Goal: Task Accomplishment & Management: Use online tool/utility

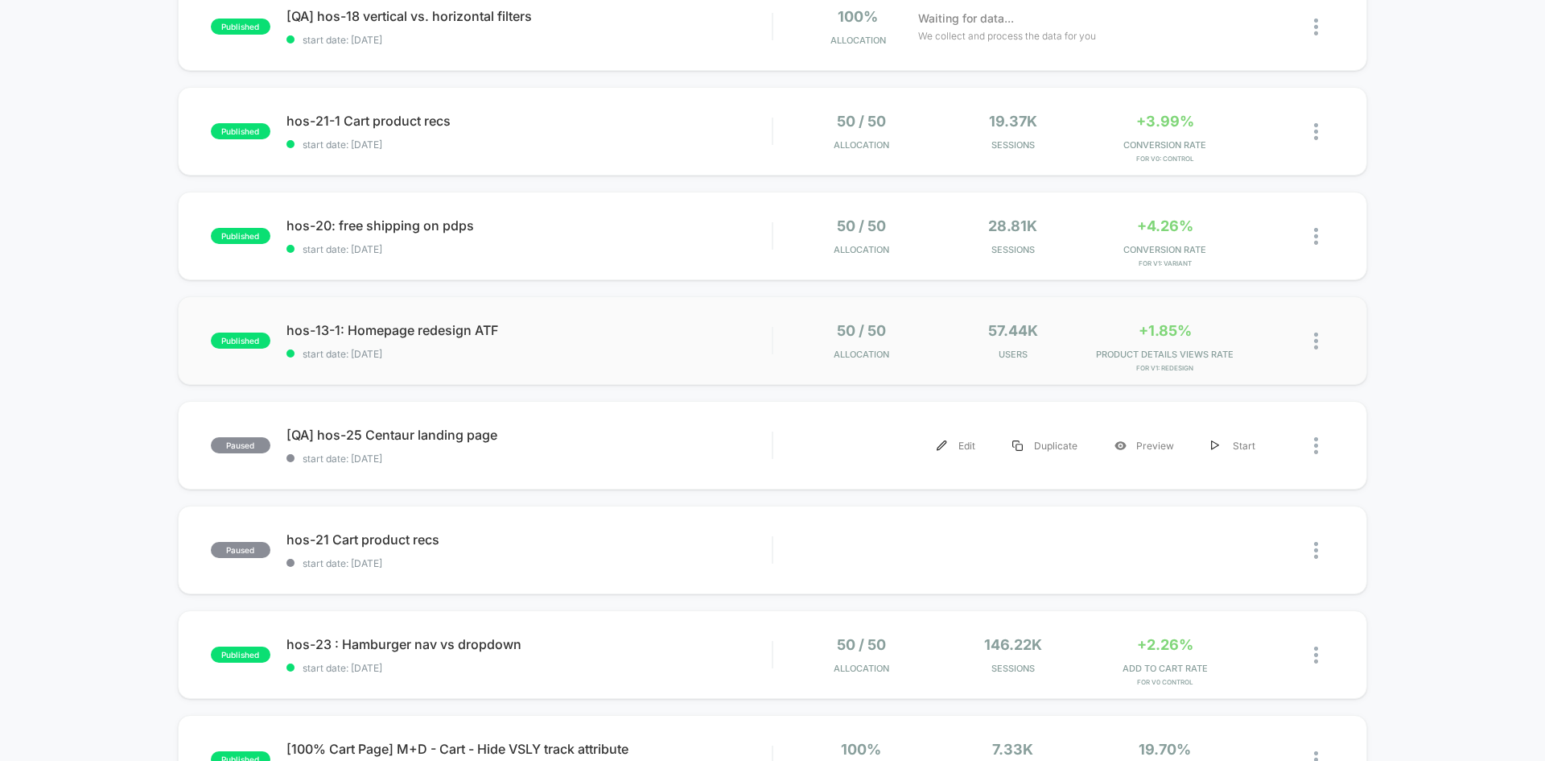
scroll to position [241, 0]
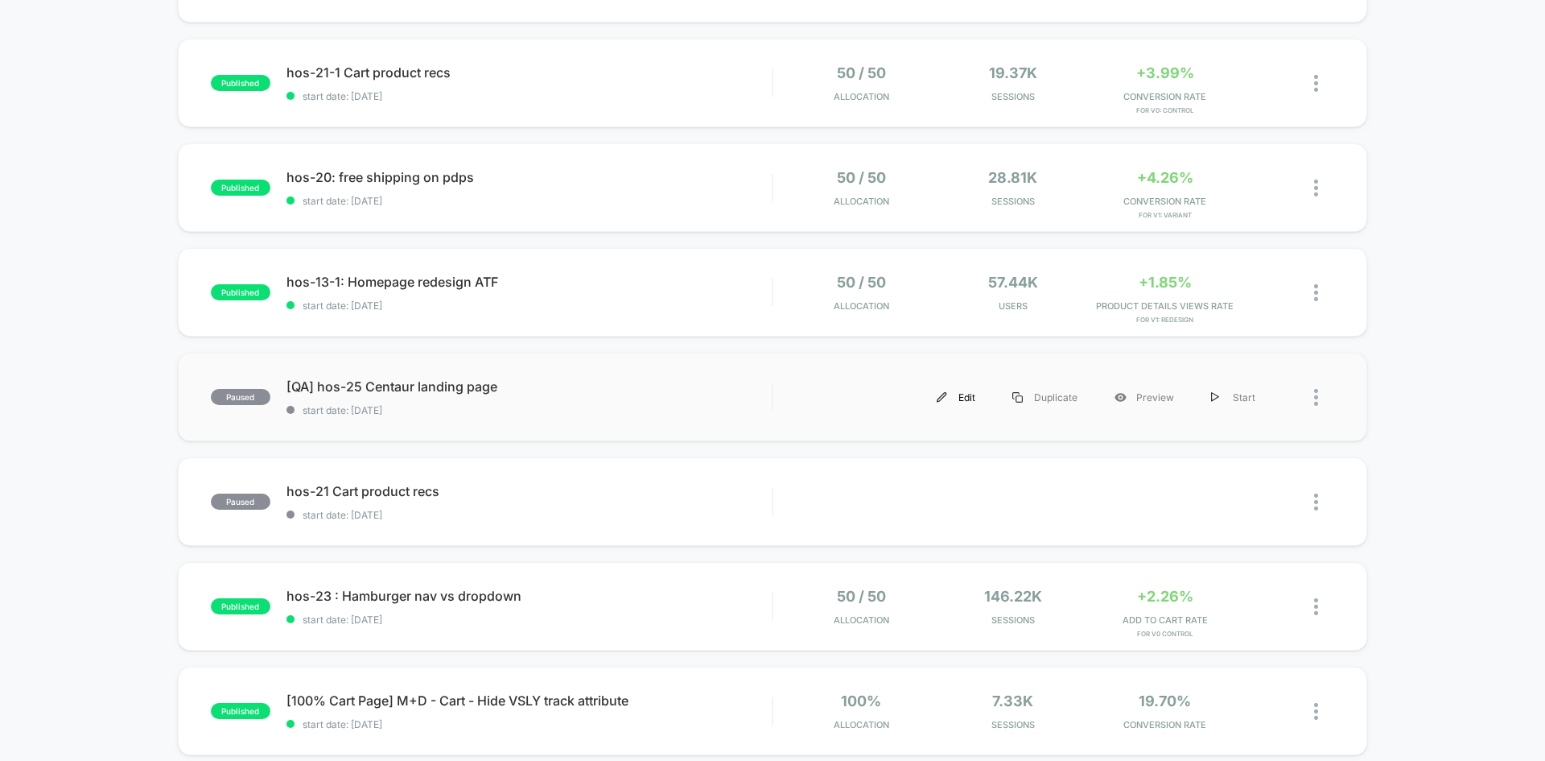
click at [951, 397] on div "Edit" at bounding box center [956, 397] width 76 height 36
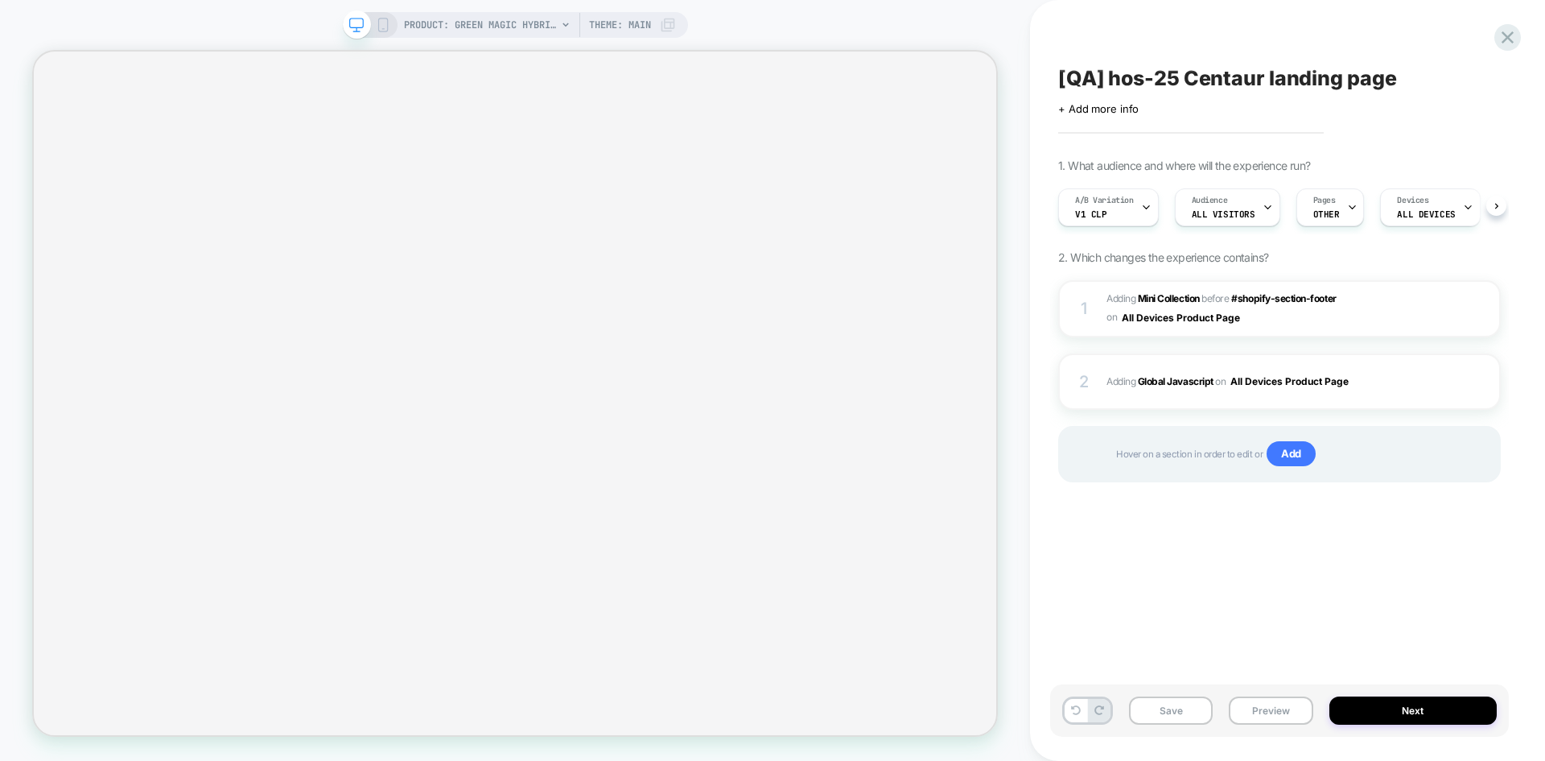
scroll to position [0, 1]
click at [1177, 378] on b "Global Javascript" at bounding box center [1176, 381] width 76 height 12
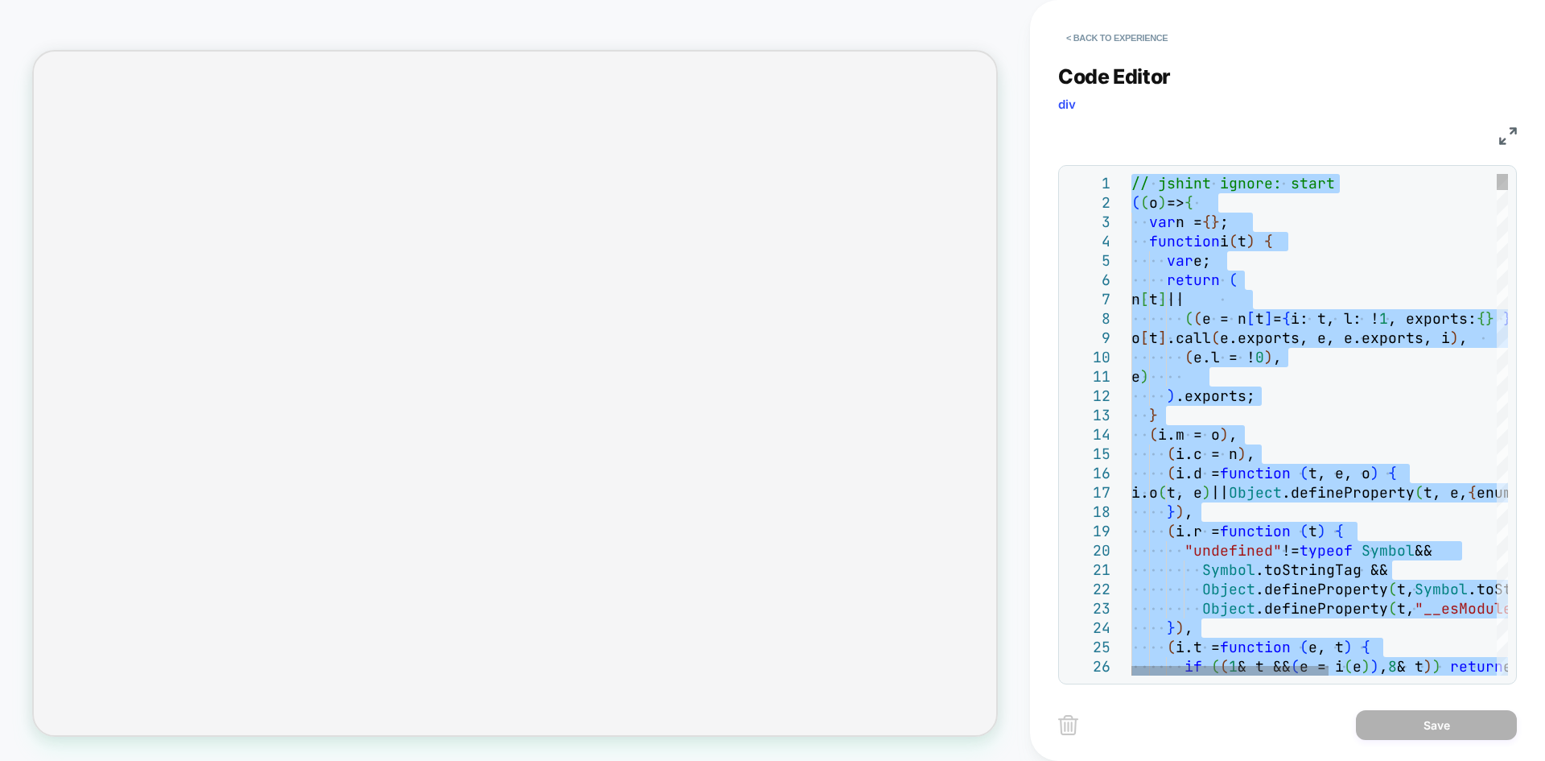
scroll to position [0, 0]
type textarea "**********"
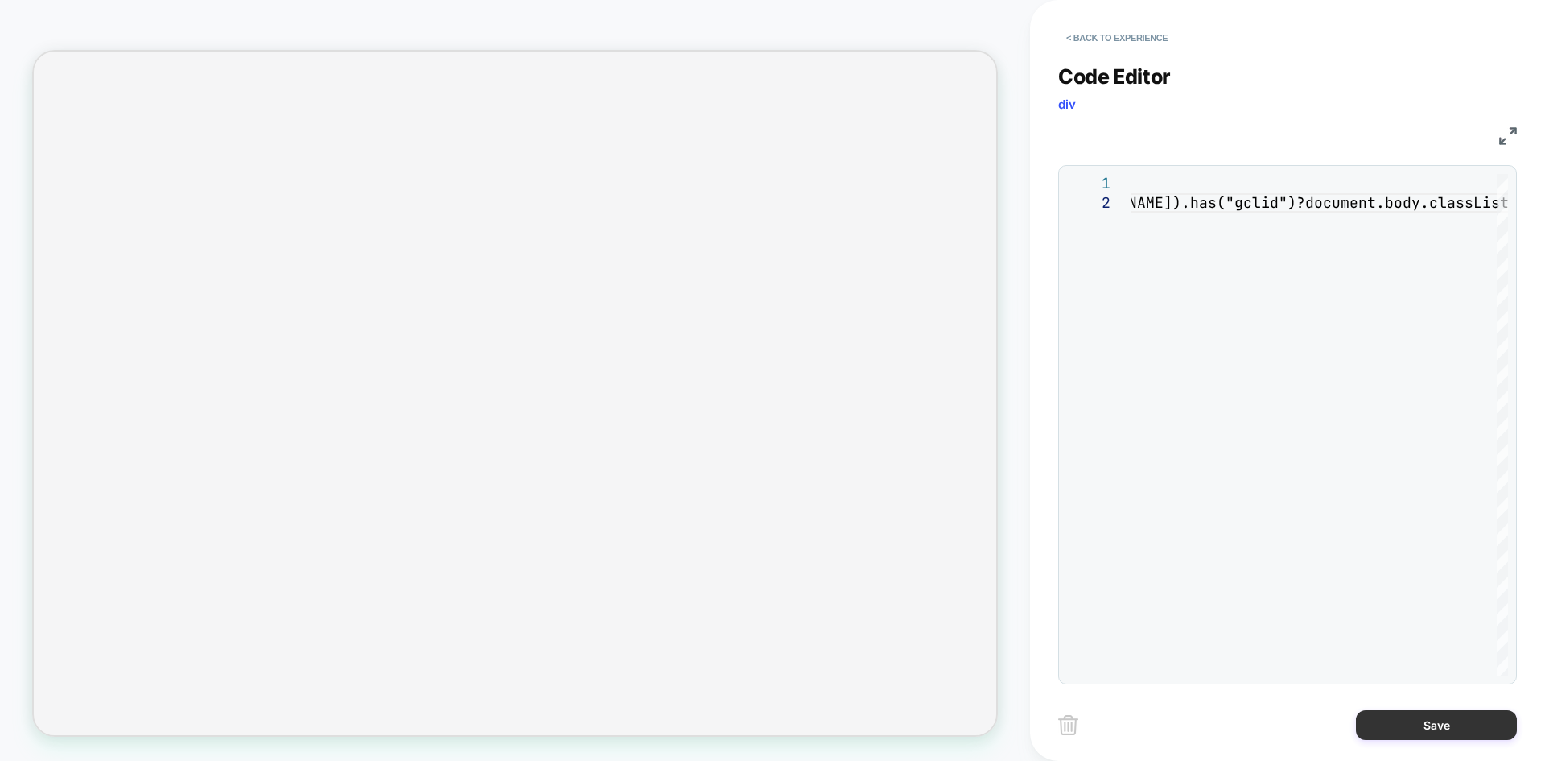
click at [1391, 720] on button "Save" at bounding box center [1436, 725] width 161 height 30
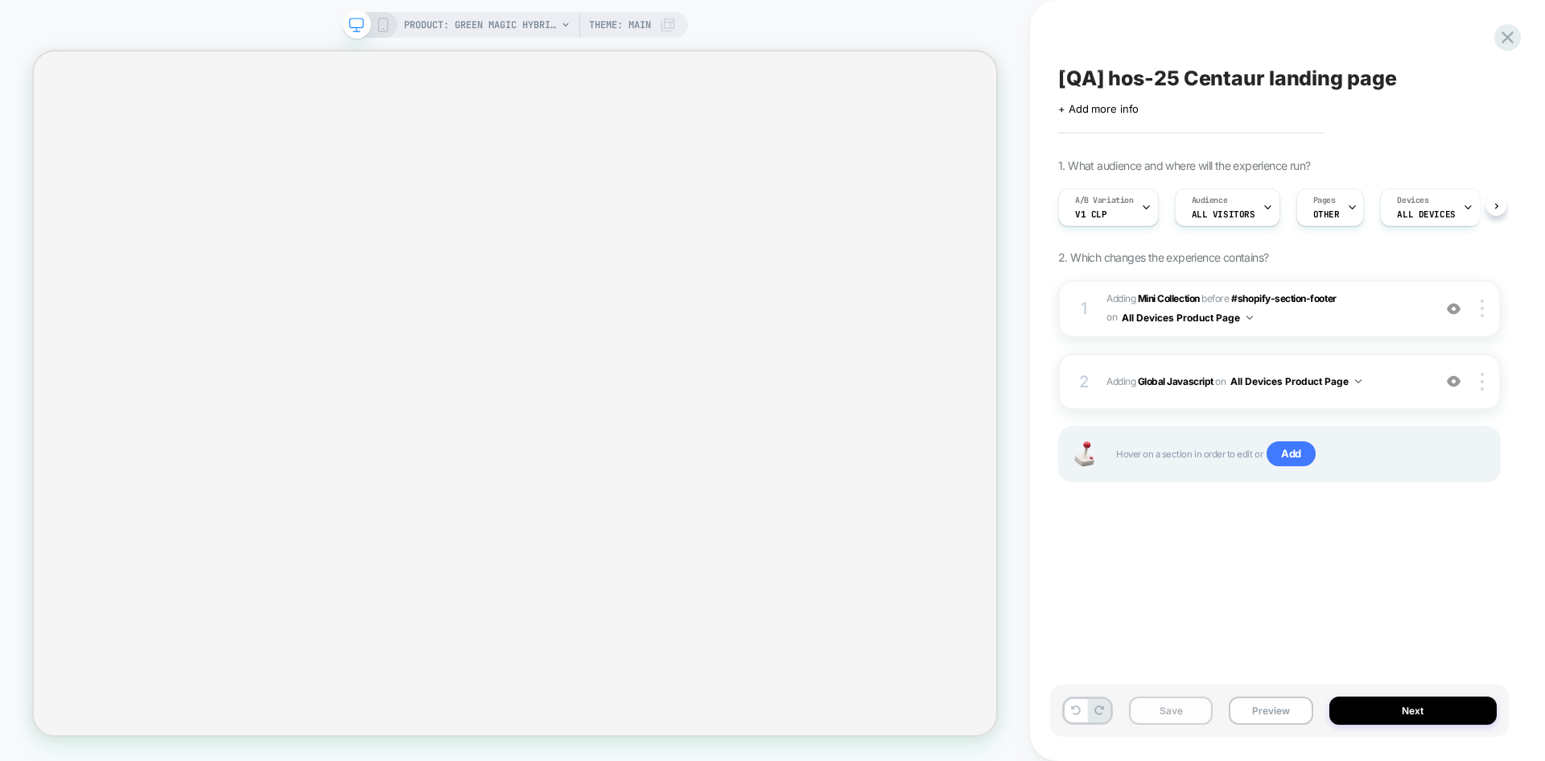
click at [1161, 718] on button "Save" at bounding box center [1171, 710] width 84 height 28
click at [1255, 710] on button "Preview" at bounding box center [1271, 710] width 84 height 28
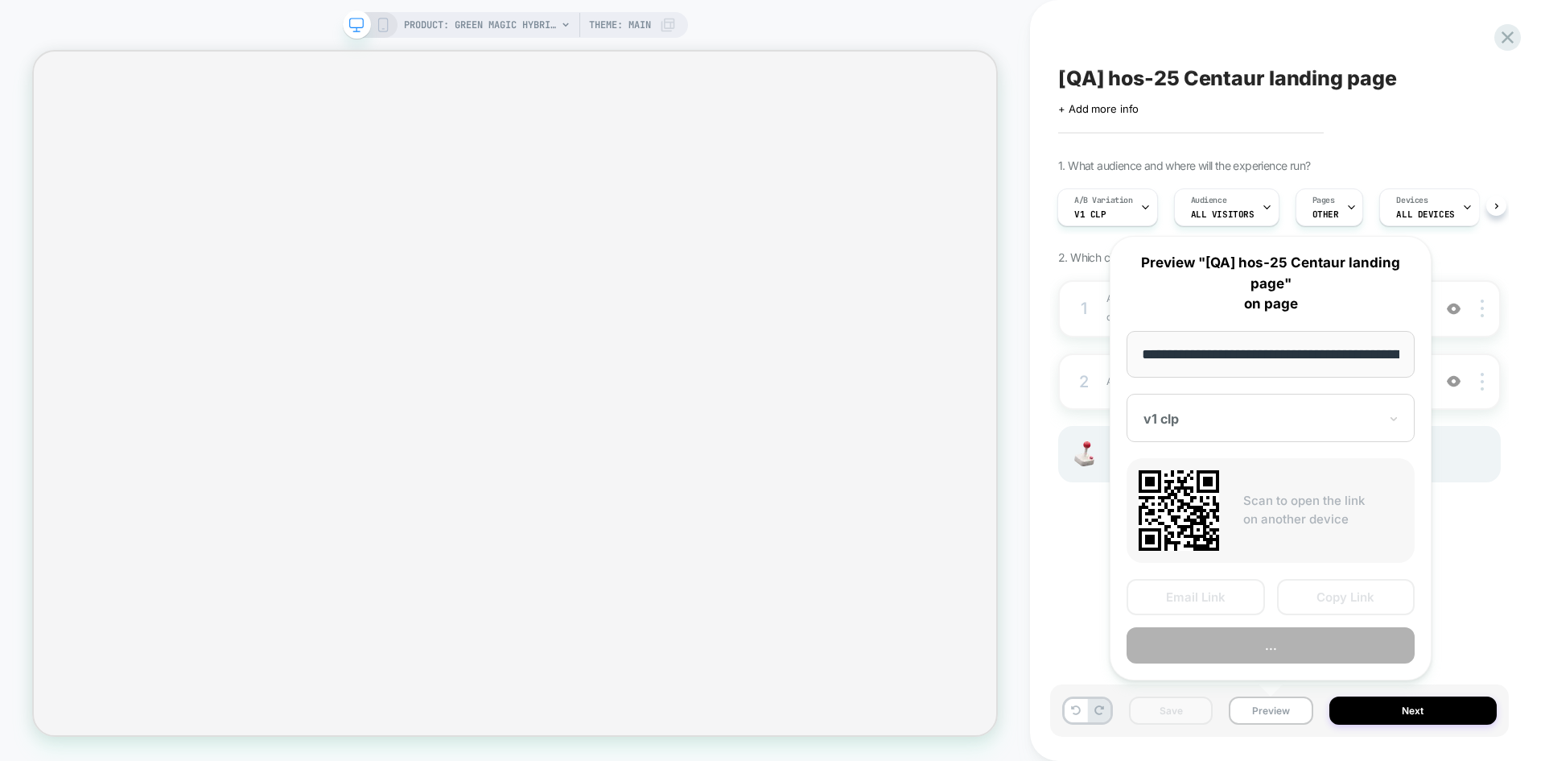
scroll to position [0, 212]
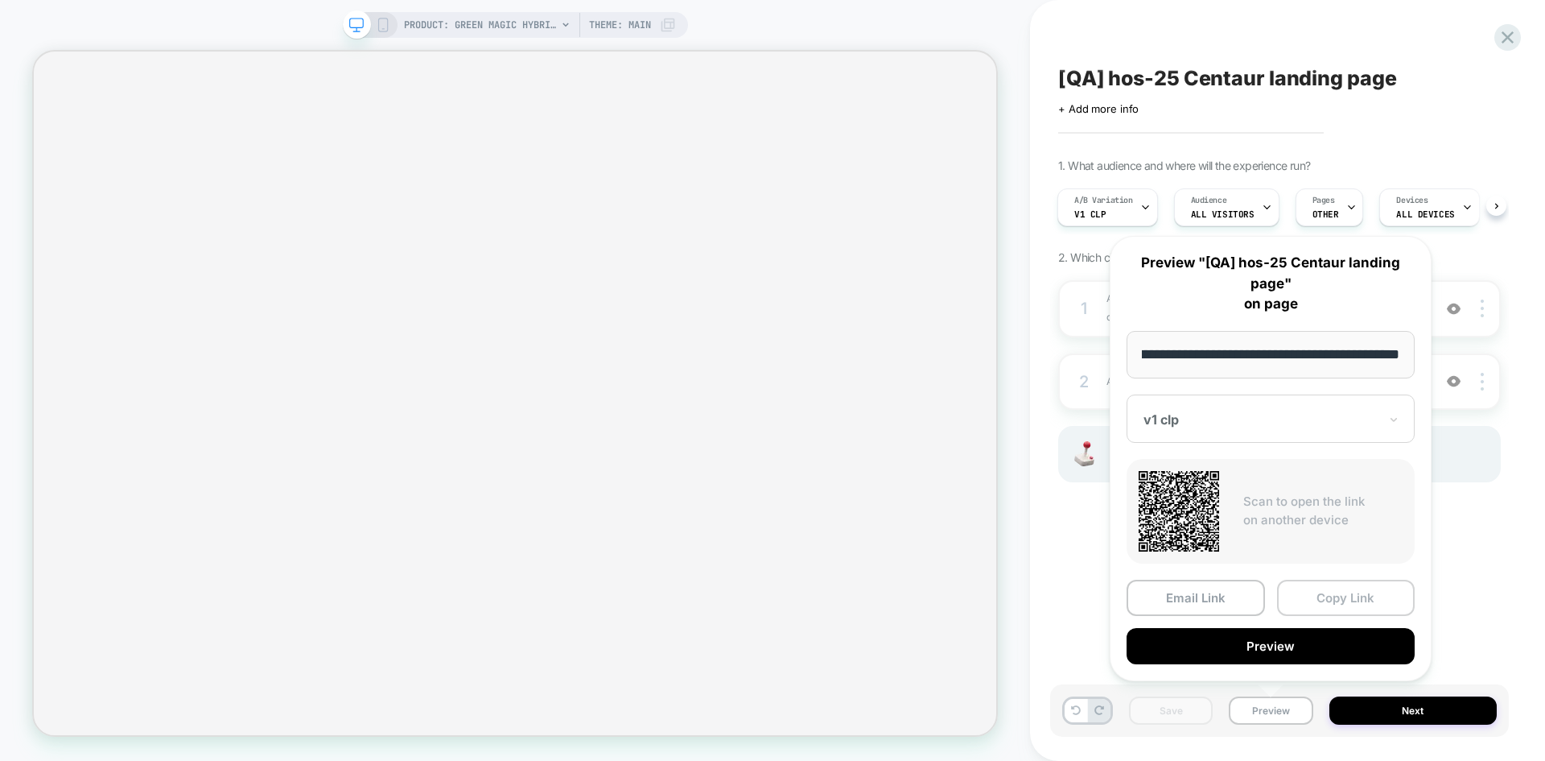
click at [1333, 602] on button "Copy Link" at bounding box center [1346, 597] width 138 height 36
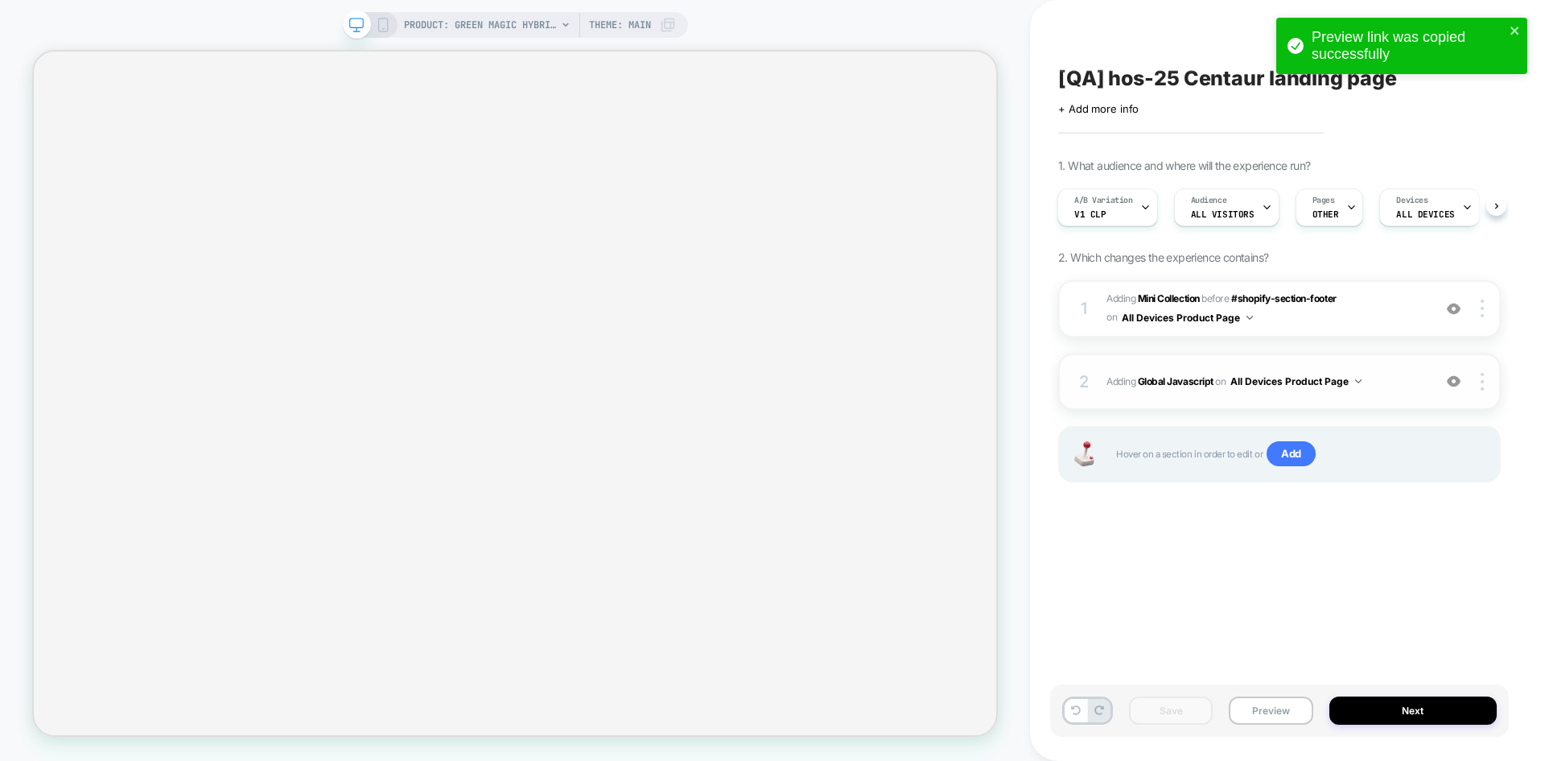
click at [1174, 390] on span "Adding Global Javascript on All Devices Product Page" at bounding box center [1266, 381] width 318 height 20
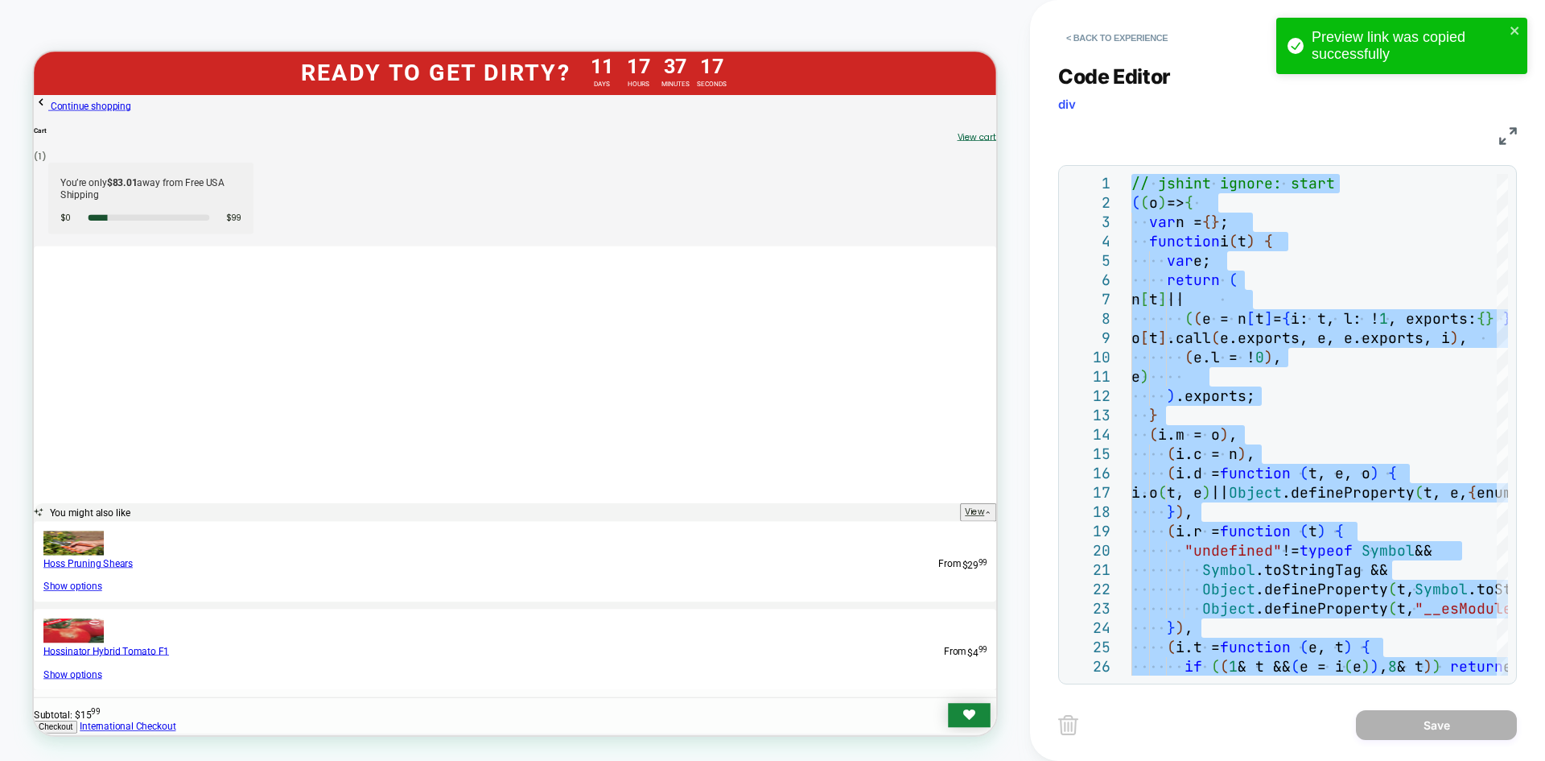
type textarea "**********"
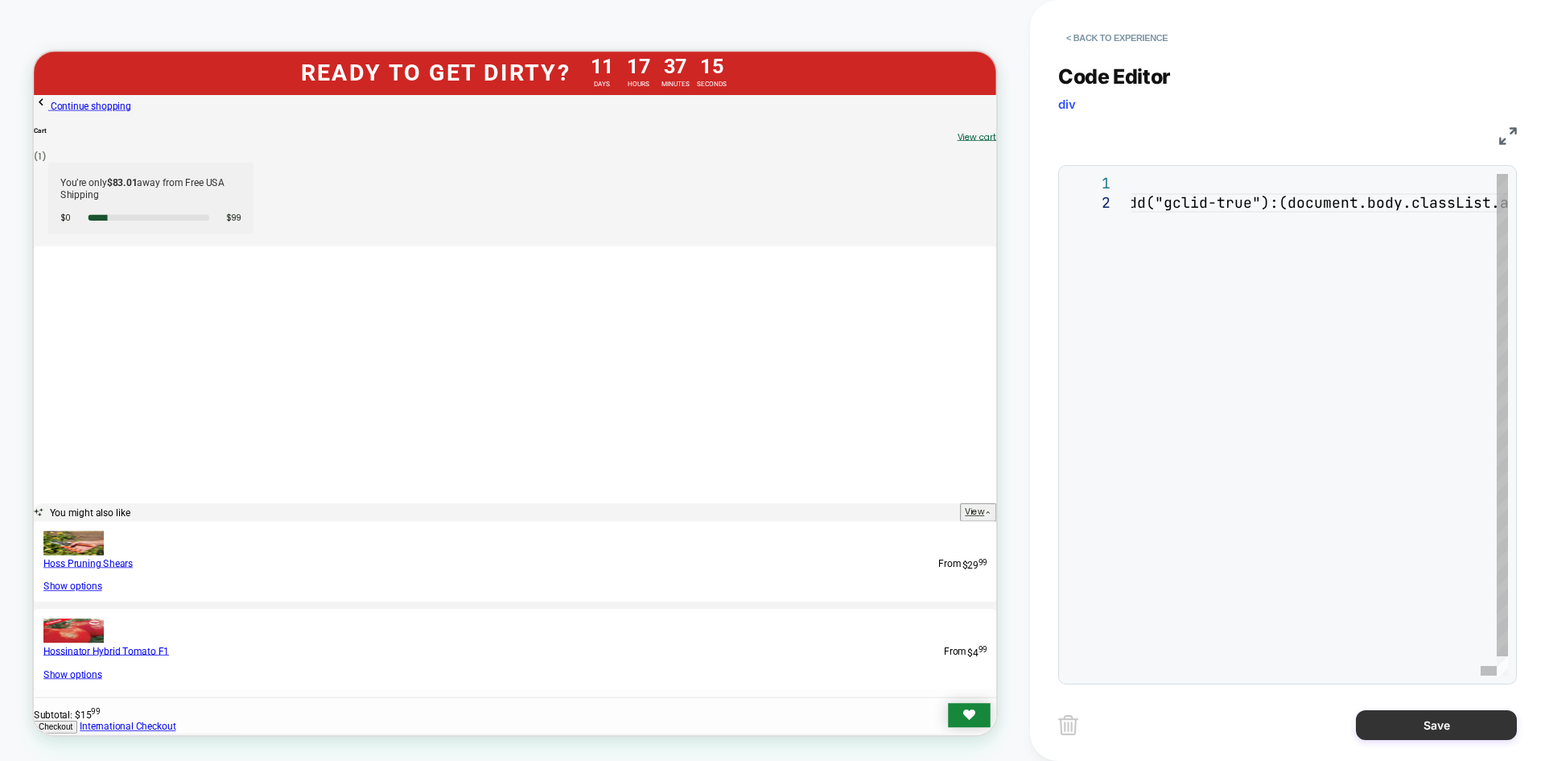
click at [1385, 732] on button "Save" at bounding box center [1436, 725] width 161 height 30
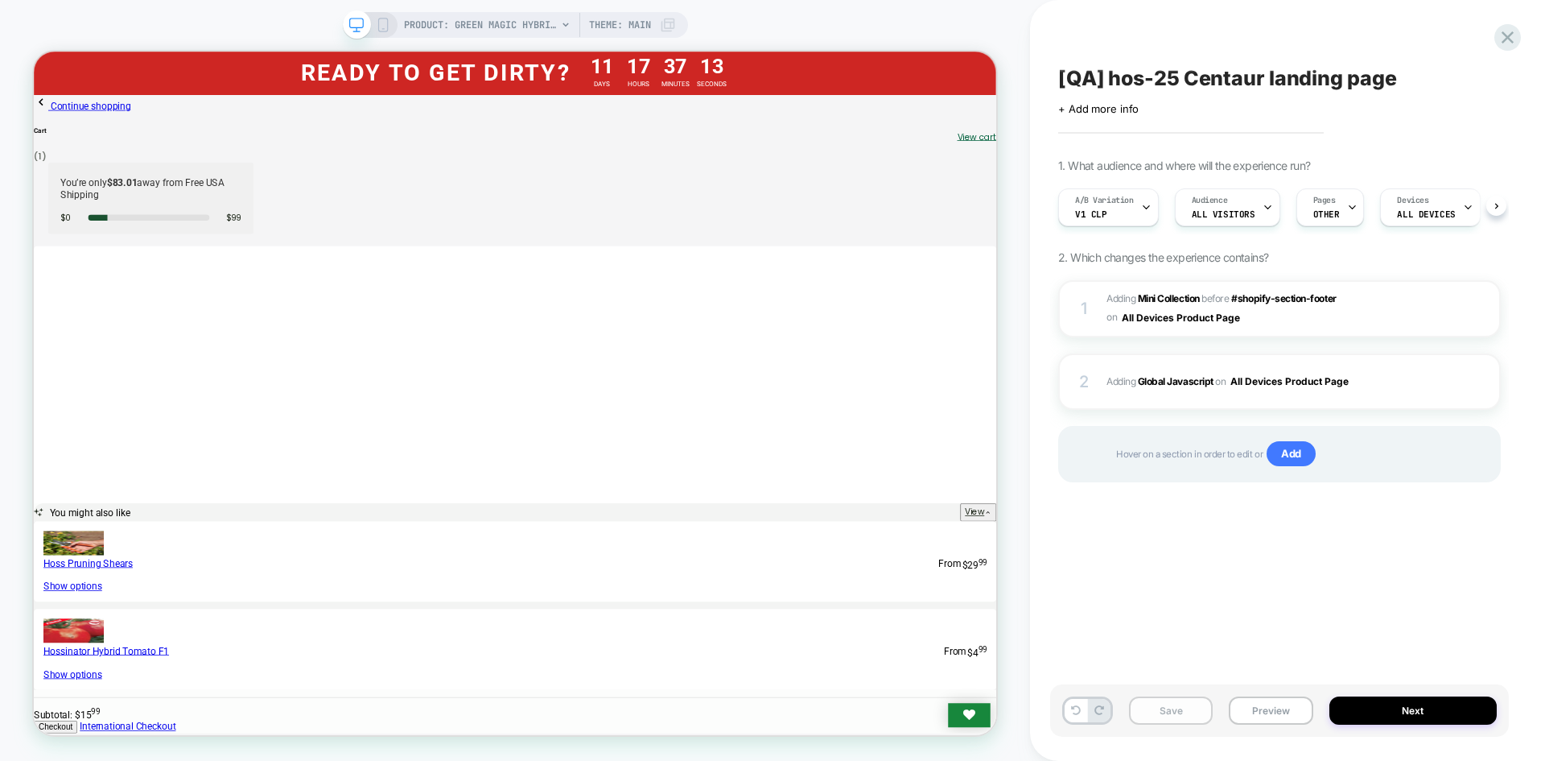
click at [1160, 707] on button "Save" at bounding box center [1171, 710] width 84 height 28
click at [1157, 713] on button "Save" at bounding box center [1171, 710] width 84 height 28
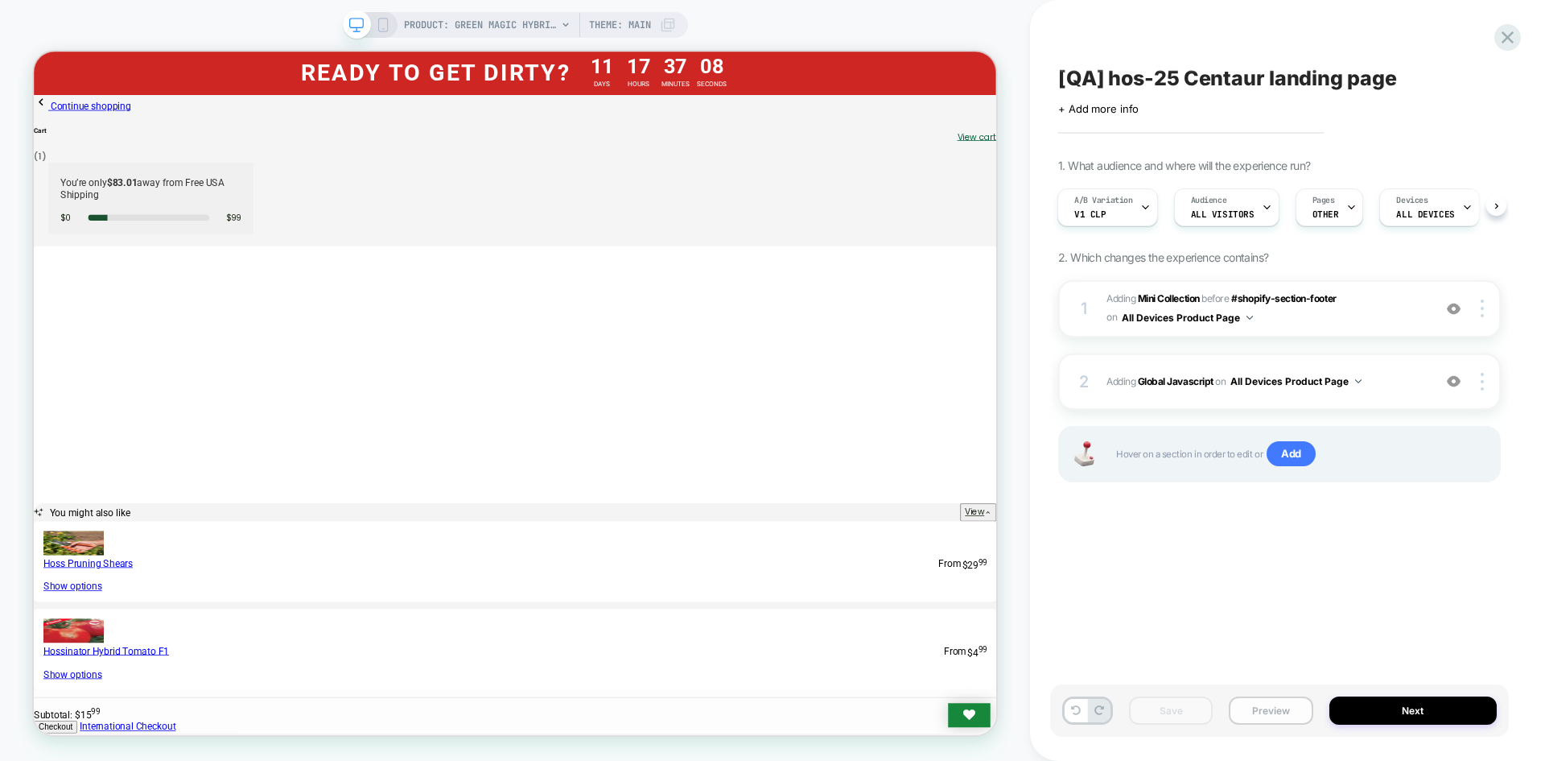
click at [1293, 713] on button "Preview" at bounding box center [1271, 710] width 84 height 28
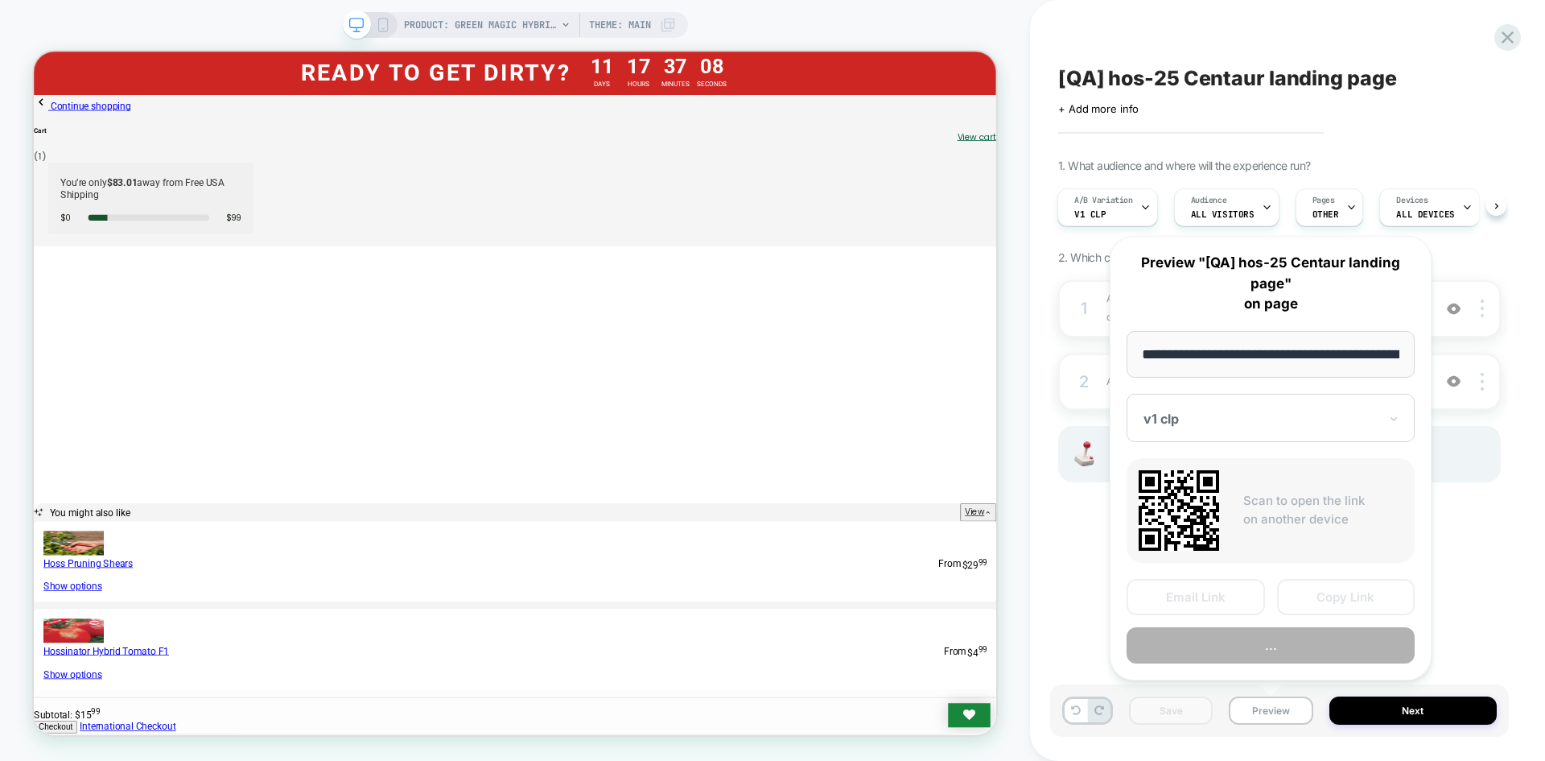
scroll to position [0, 212]
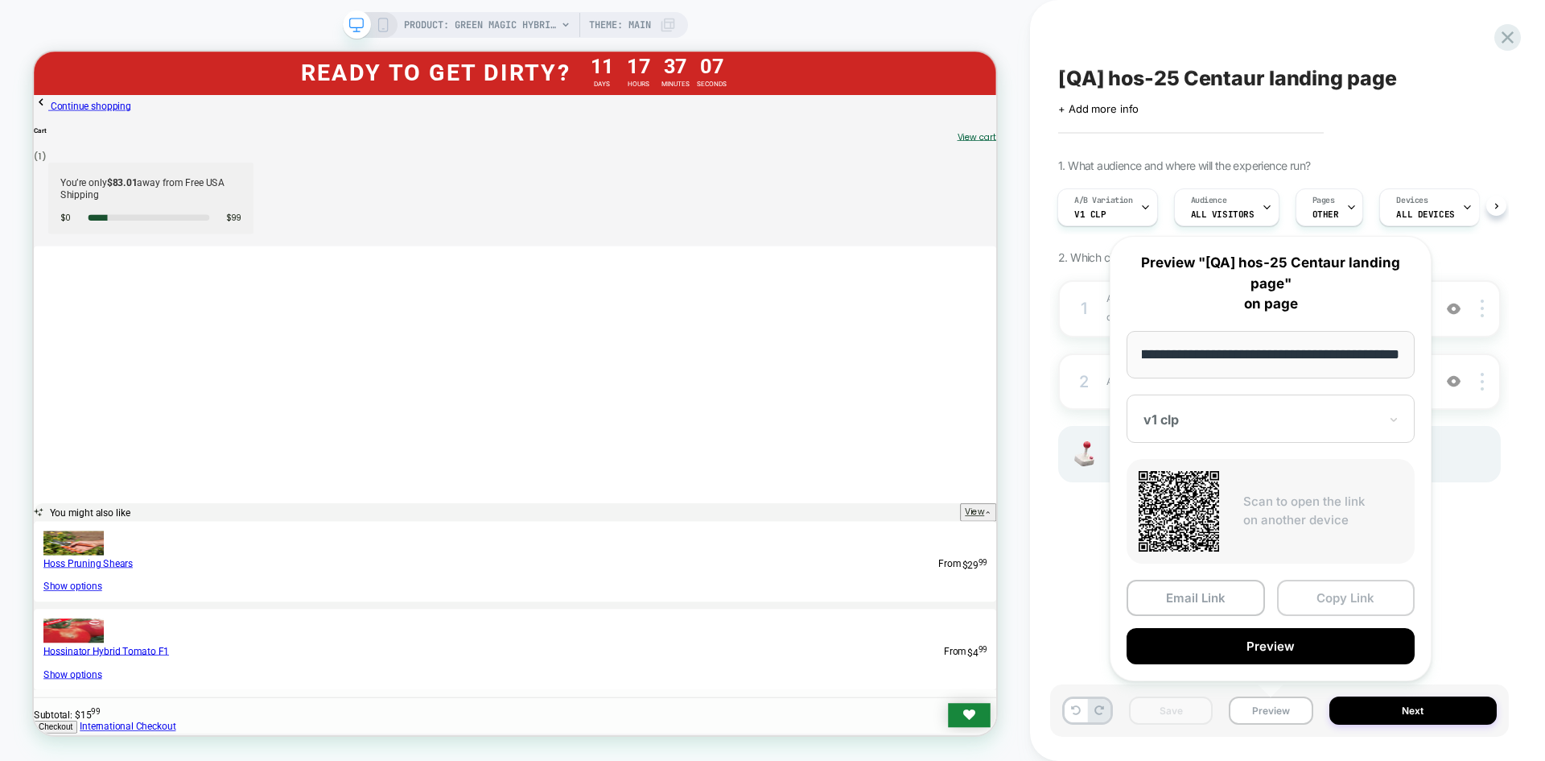
click at [1334, 608] on button "Copy Link" at bounding box center [1346, 597] width 138 height 36
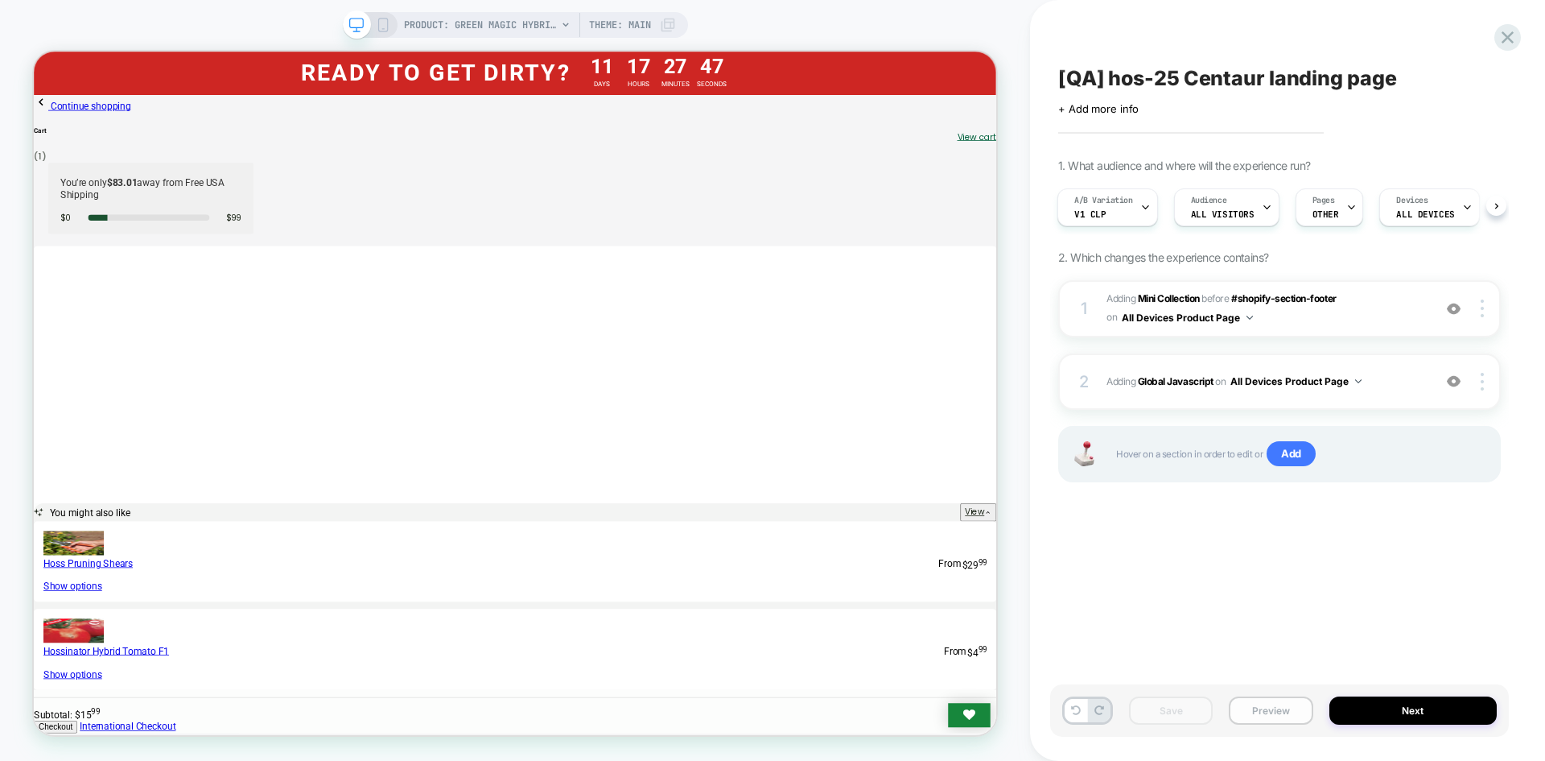
click at [1307, 740] on div "Save Preview Next" at bounding box center [1287, 718] width 459 height 68
click at [1293, 719] on button "Preview" at bounding box center [1271, 710] width 84 height 28
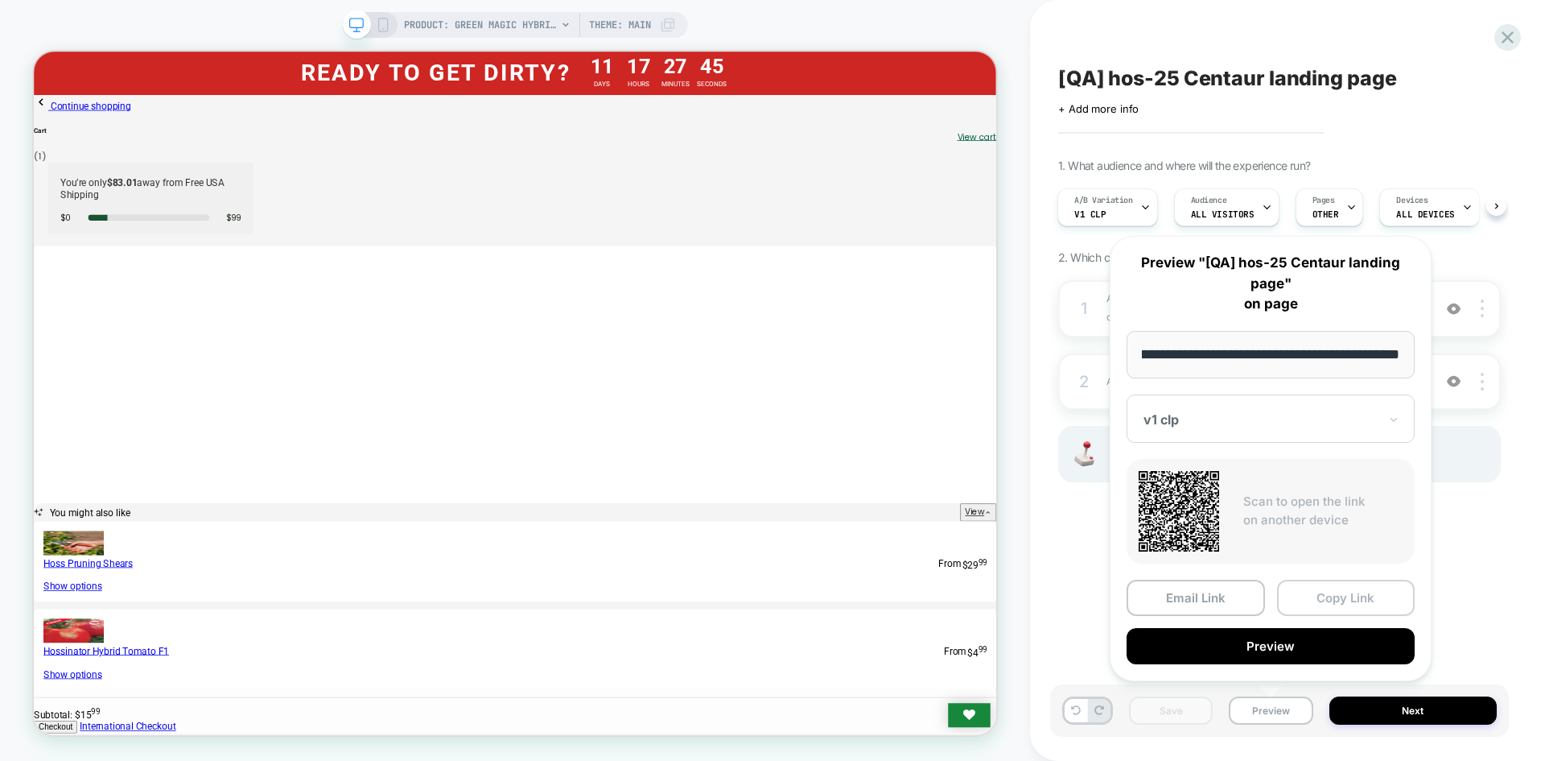
click at [1360, 604] on button "Copy Link" at bounding box center [1346, 597] width 138 height 36
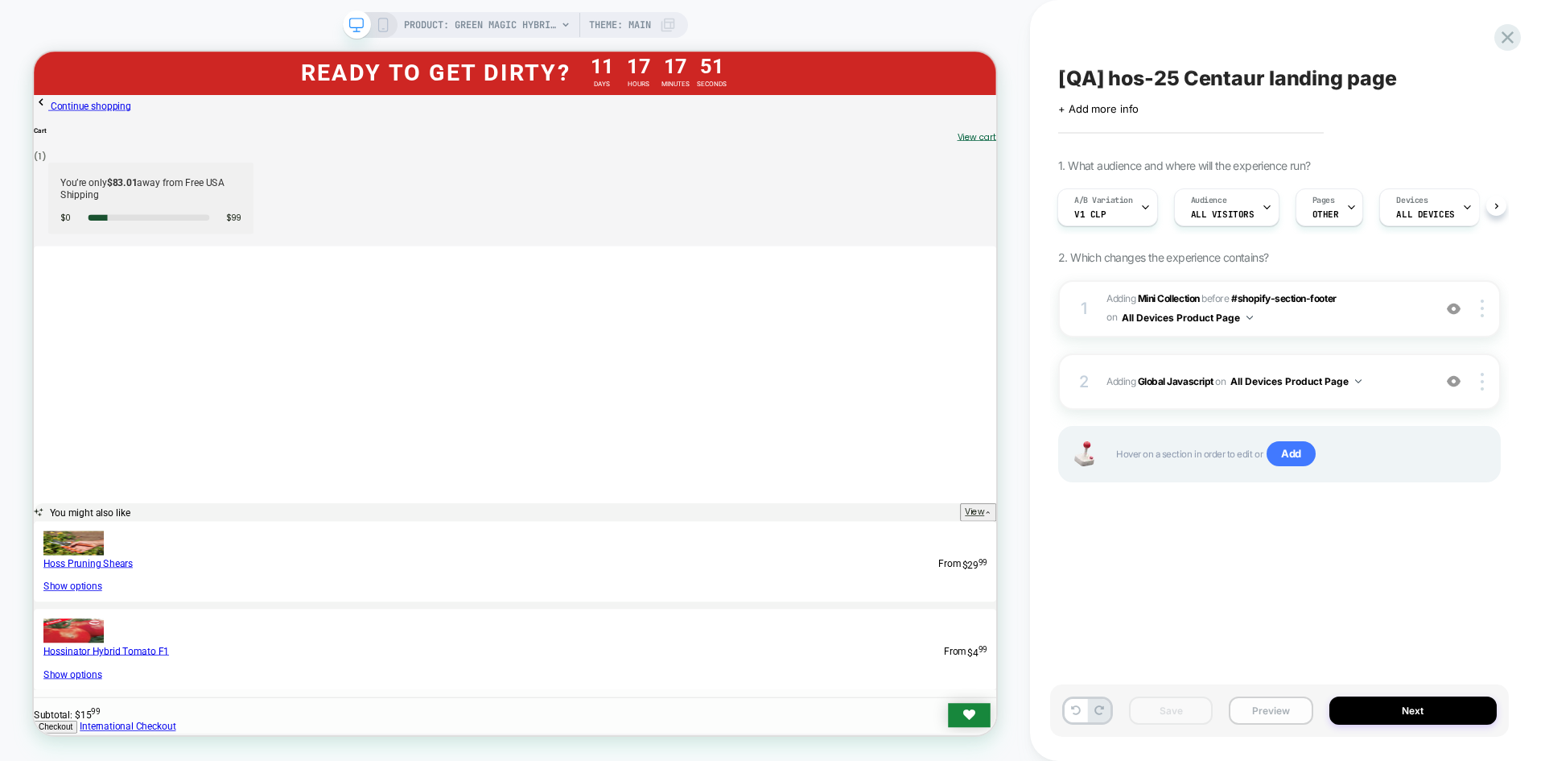
click at [1275, 720] on button "Preview" at bounding box center [1271, 710] width 84 height 28
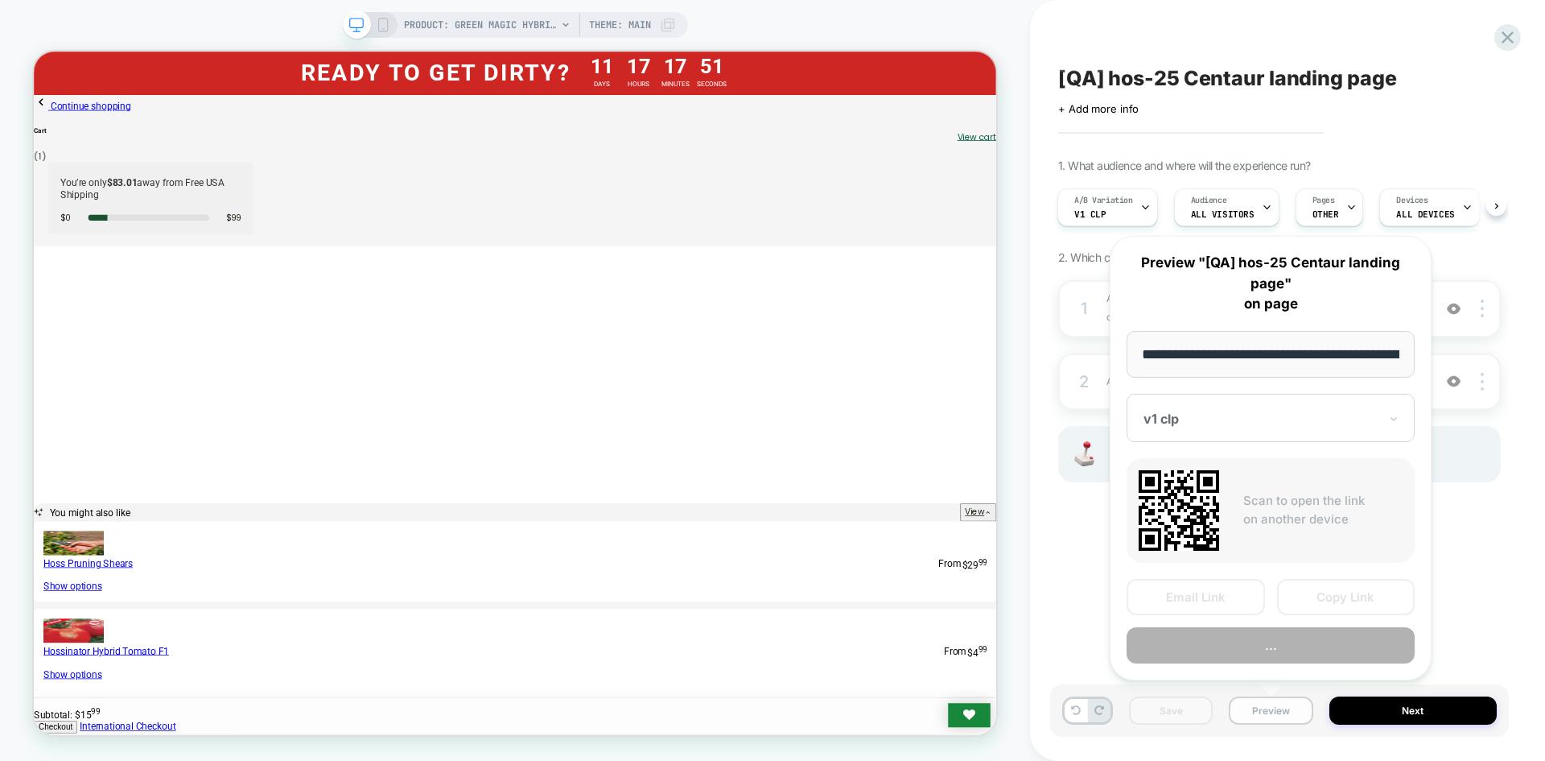
scroll to position [0, 212]
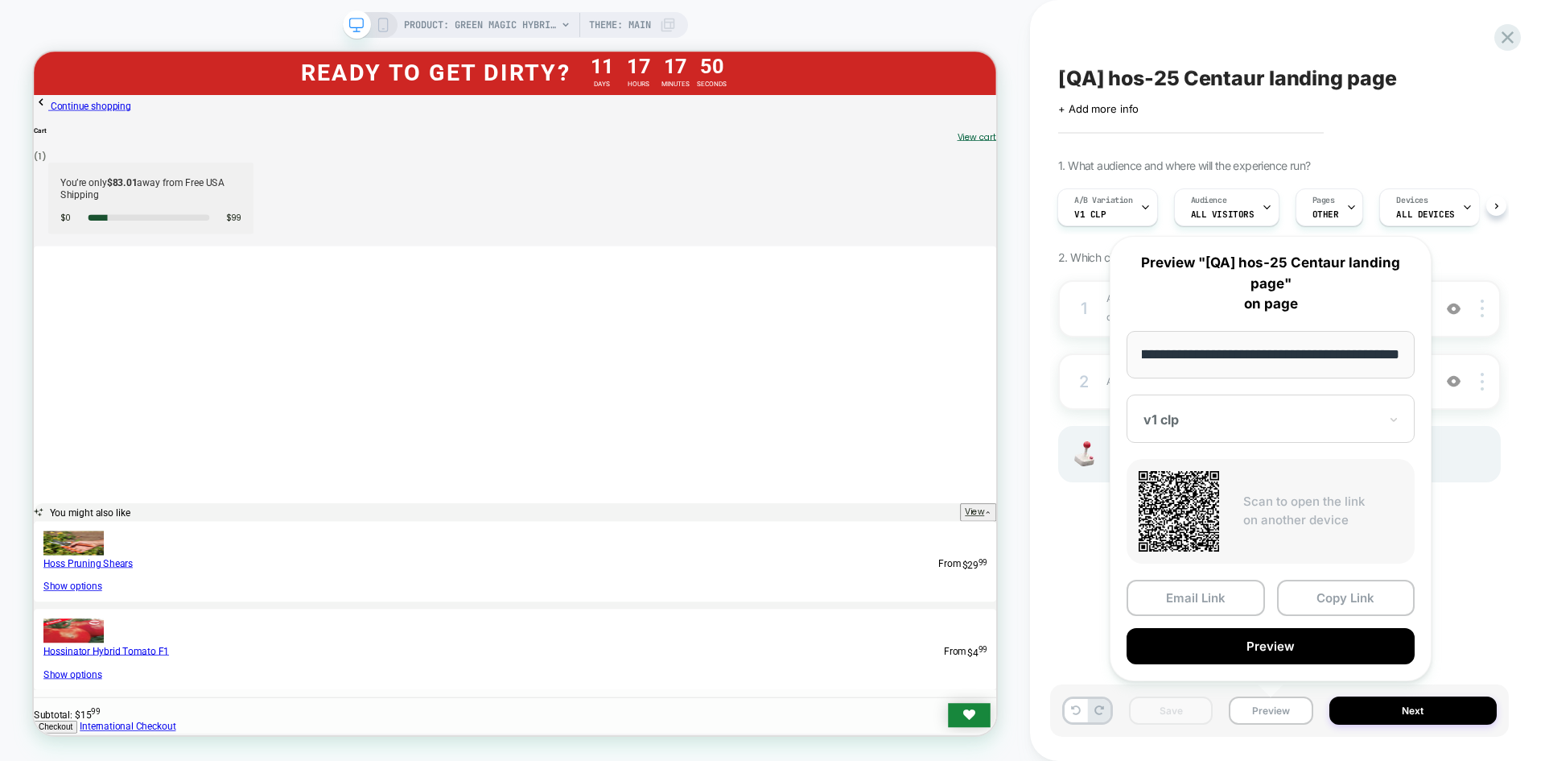
click at [1229, 443] on div "**********" at bounding box center [1271, 458] width 322 height 445
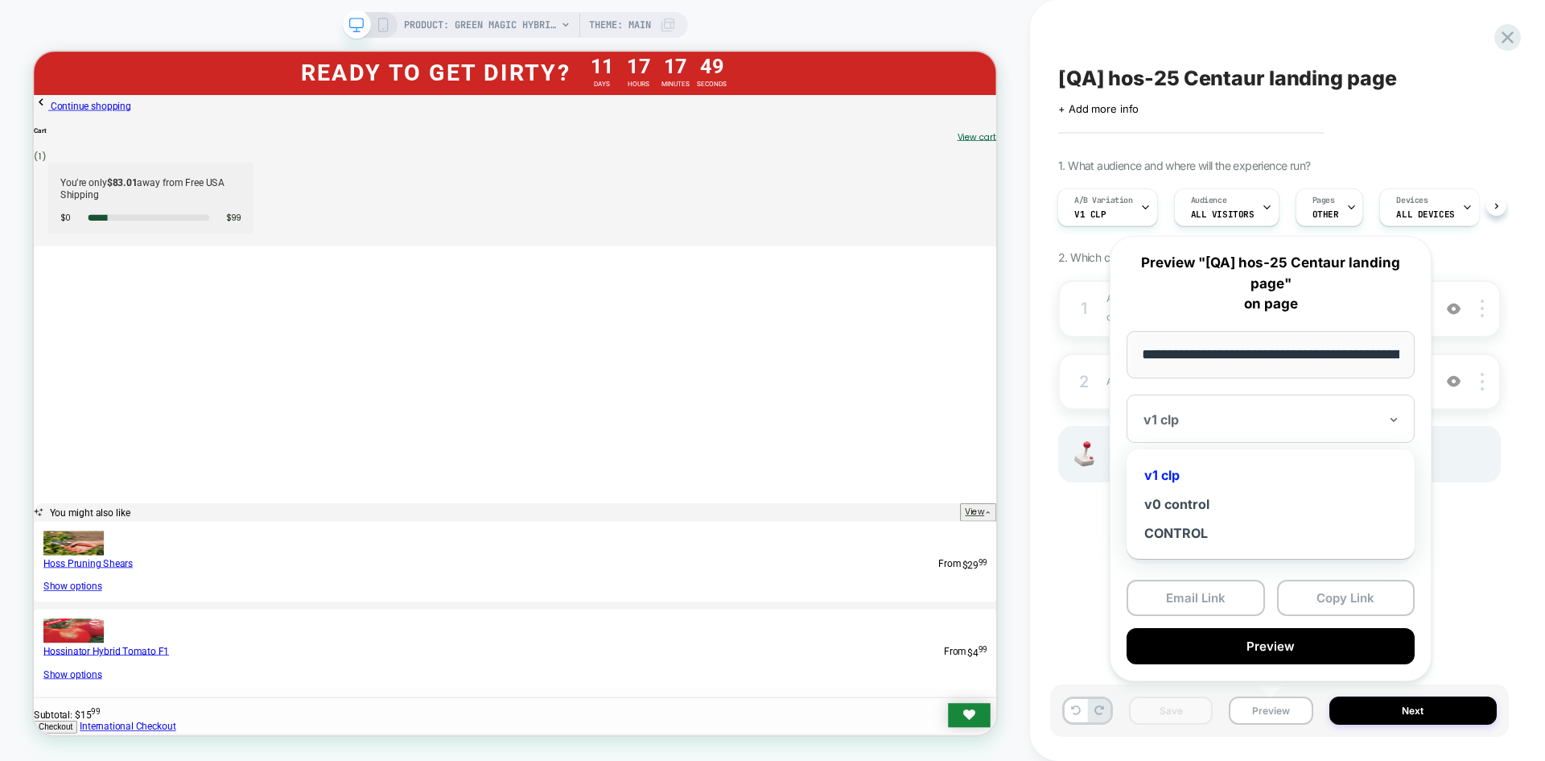
click at [1231, 436] on div "v1 clp" at bounding box center [1271, 418] width 288 height 48
click at [1232, 505] on div "v0 control" at bounding box center [1271, 503] width 272 height 29
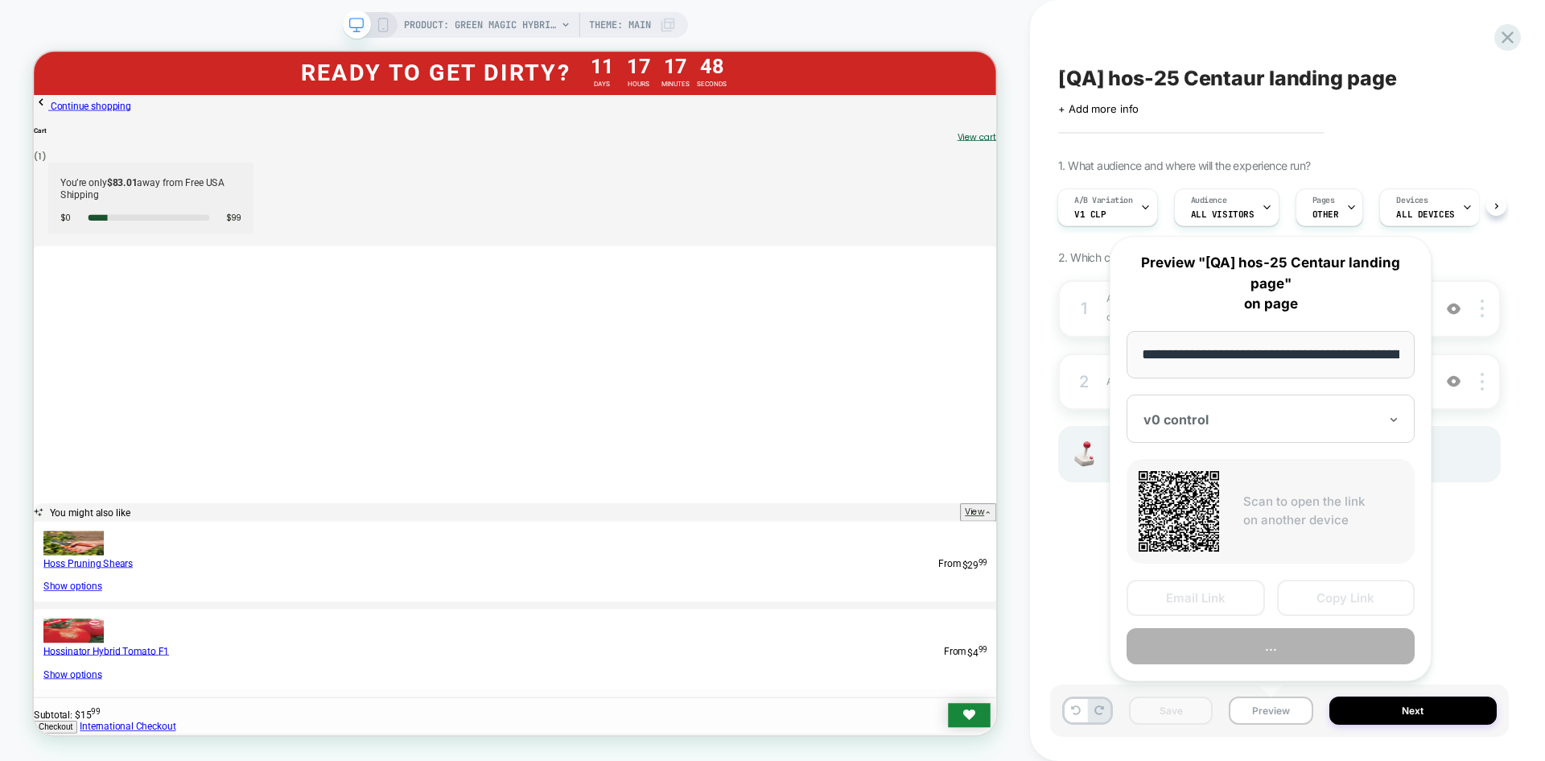
click at [1322, 596] on button "Copy Link" at bounding box center [1346, 597] width 138 height 36
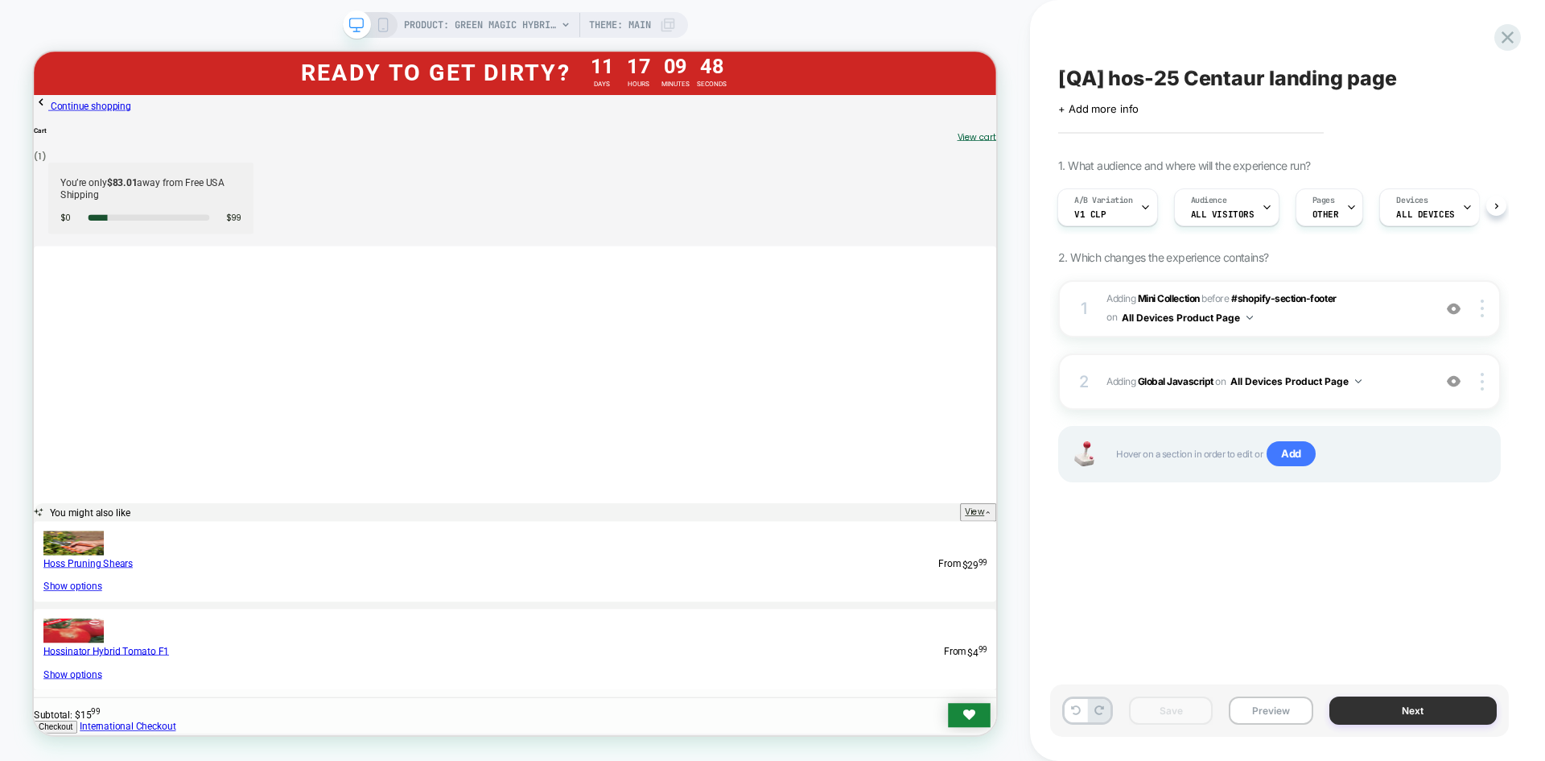
click at [1384, 708] on button "Next" at bounding box center [1414, 710] width 168 height 28
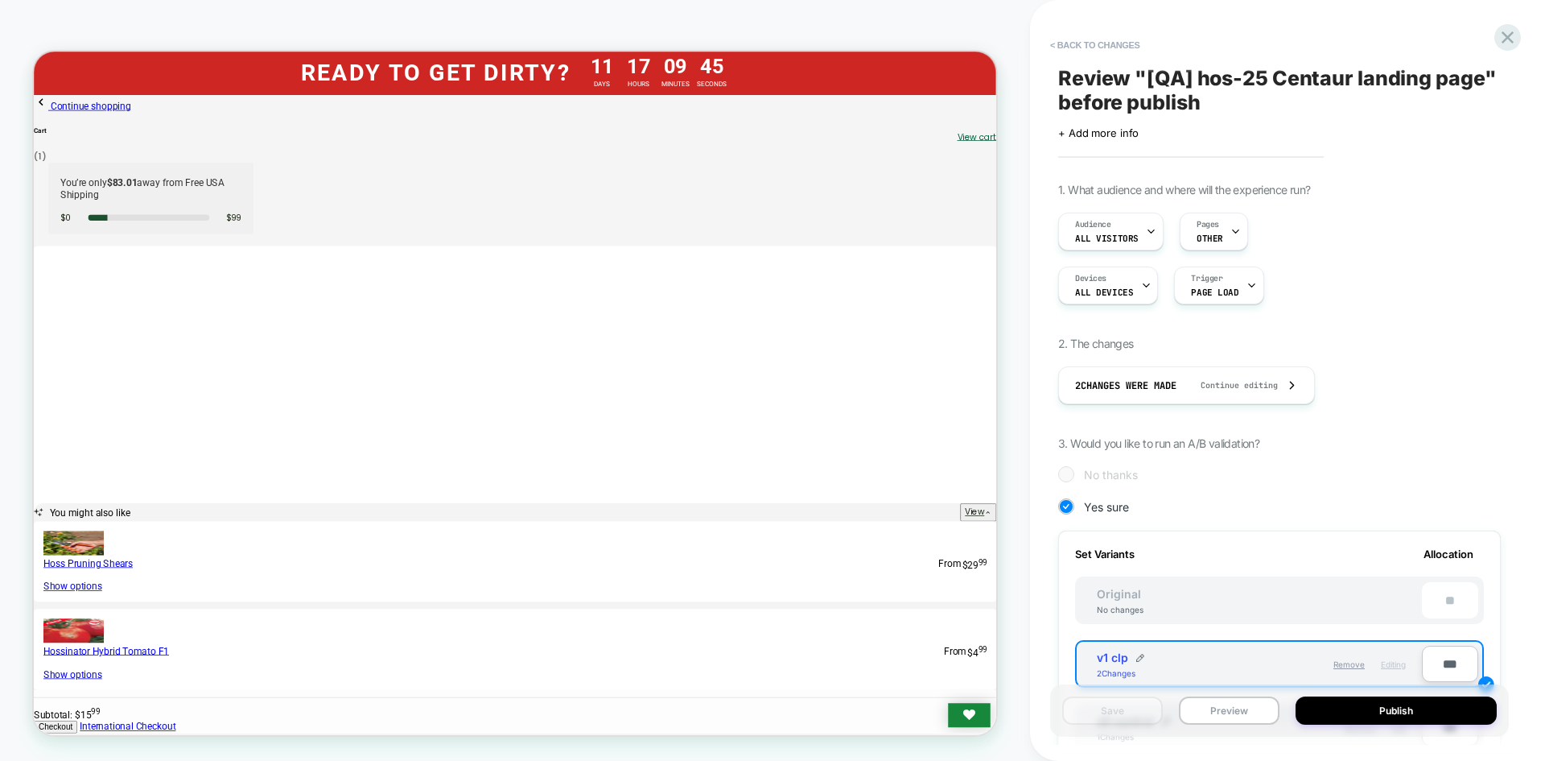
scroll to position [402, 0]
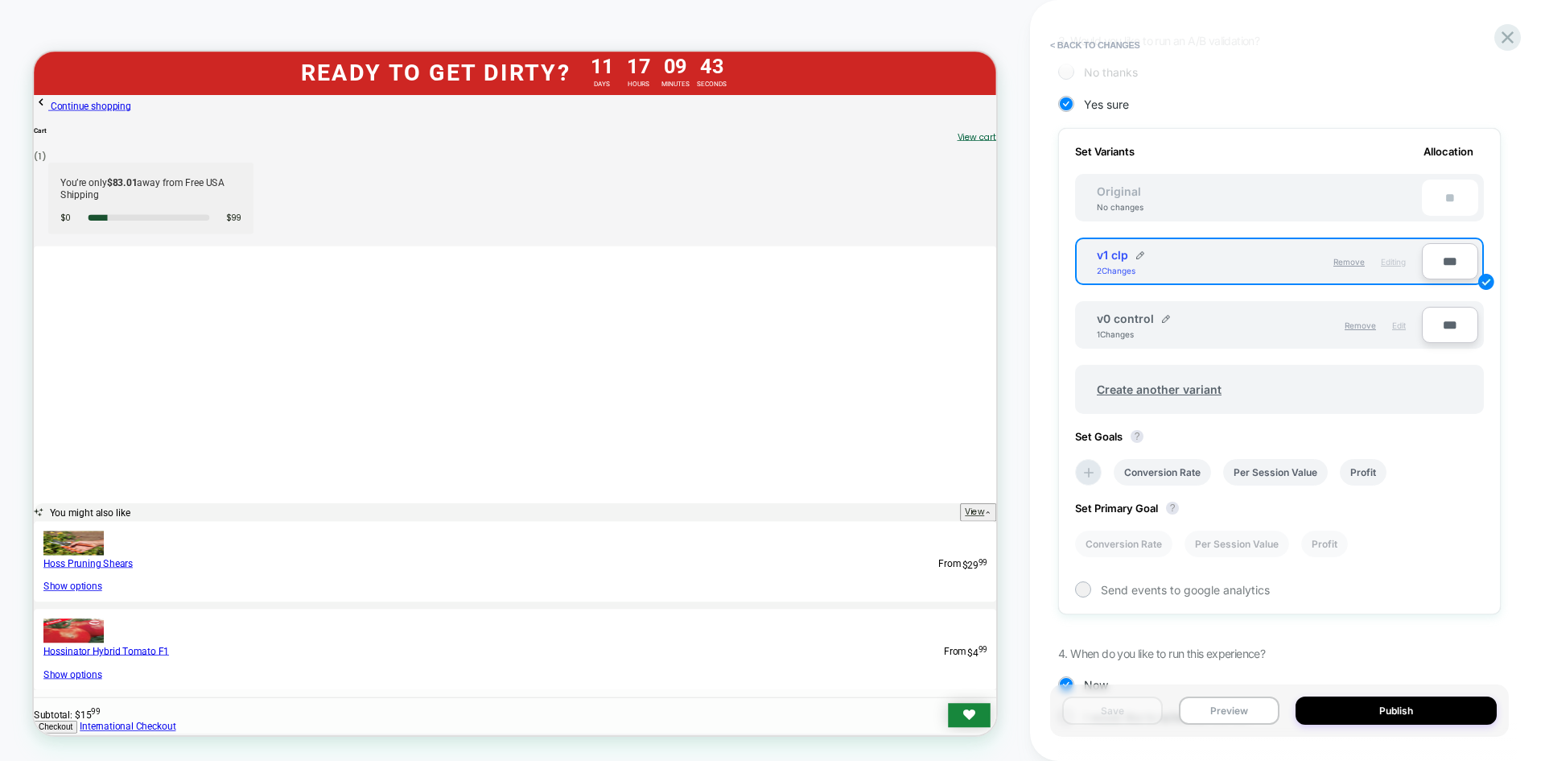
click at [1400, 326] on span "Edit" at bounding box center [1399, 325] width 14 height 10
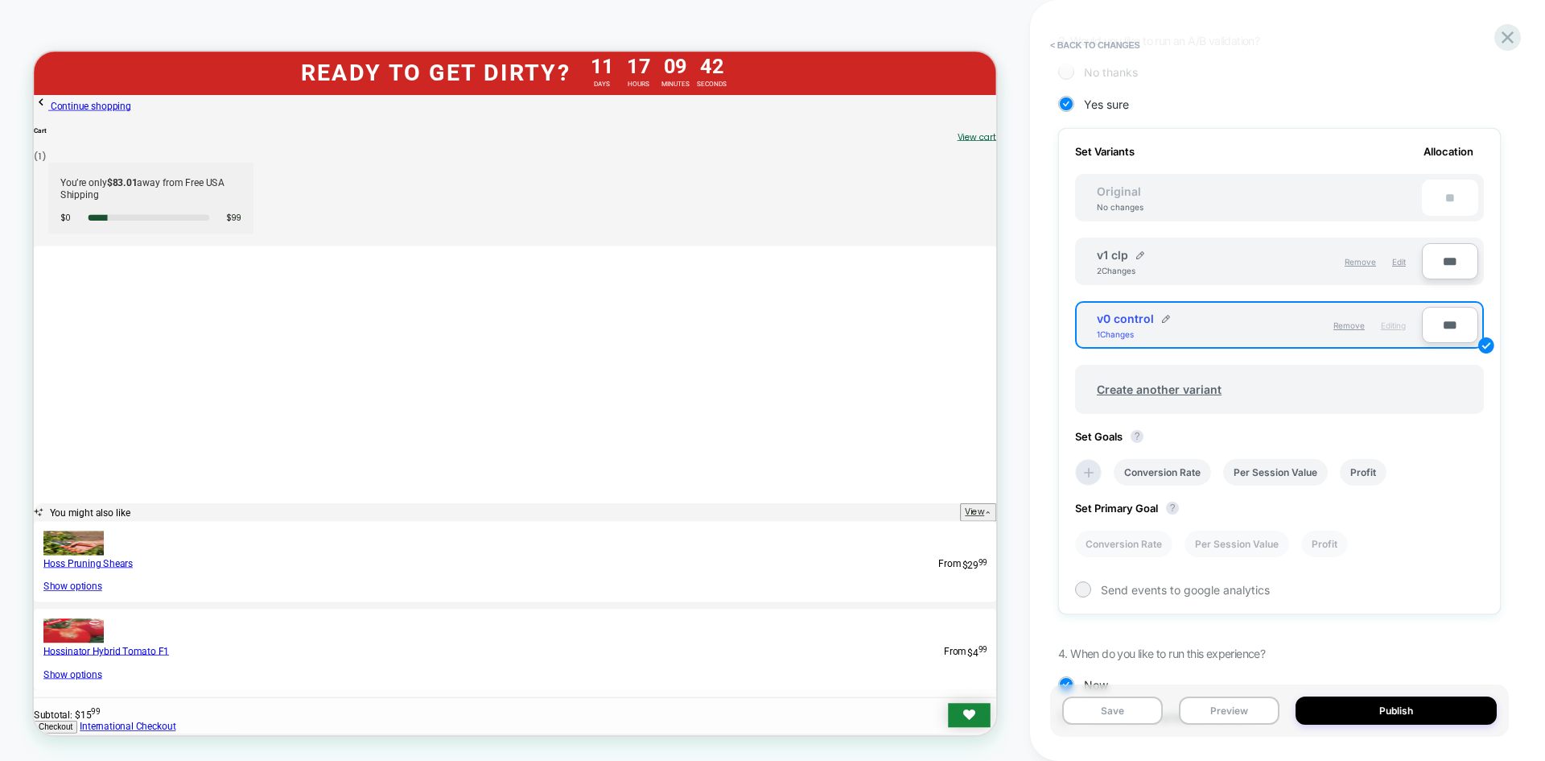
scroll to position [0, 0]
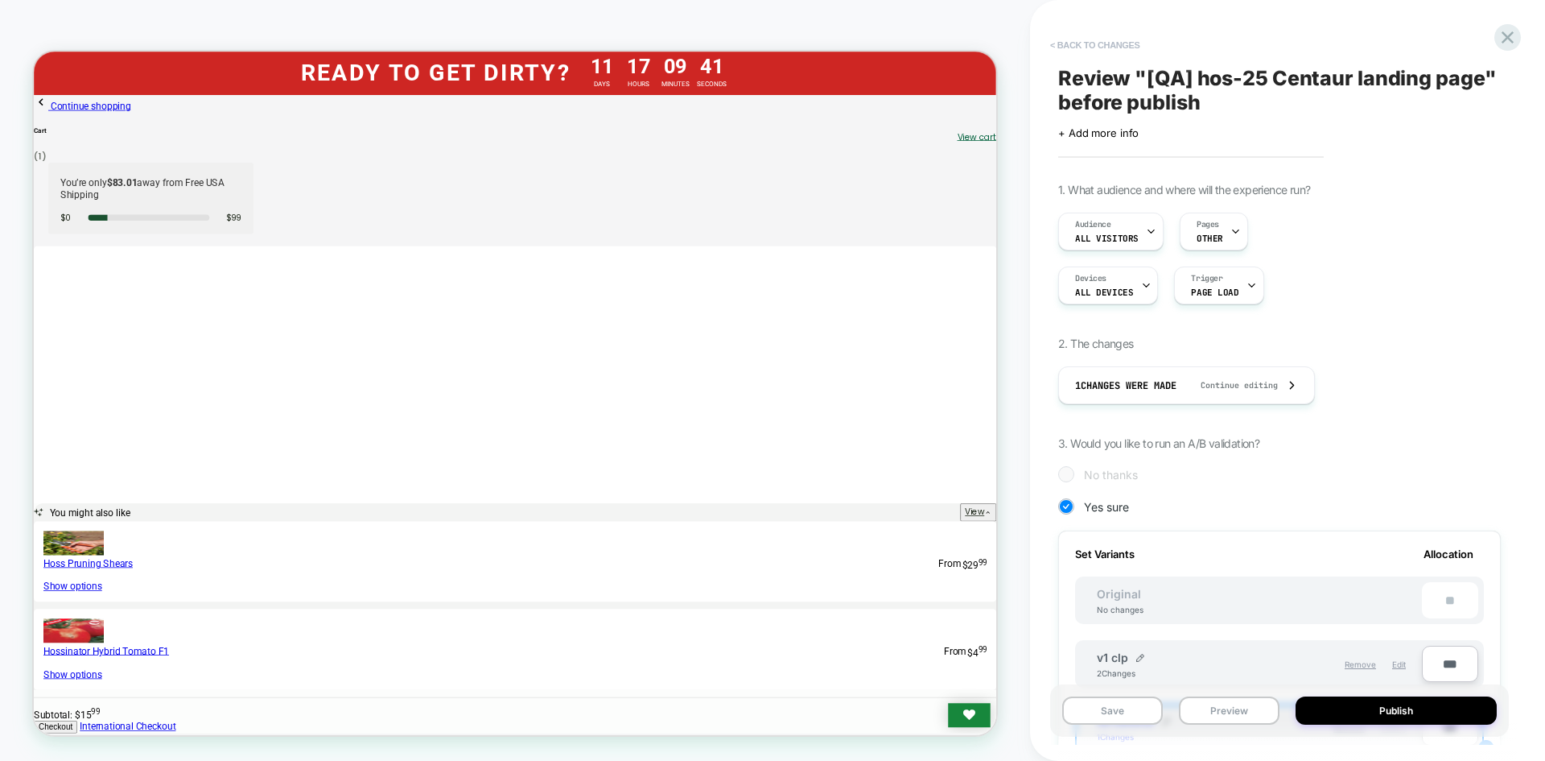
click at [1098, 48] on button "< Back to changes" at bounding box center [1095, 45] width 106 height 26
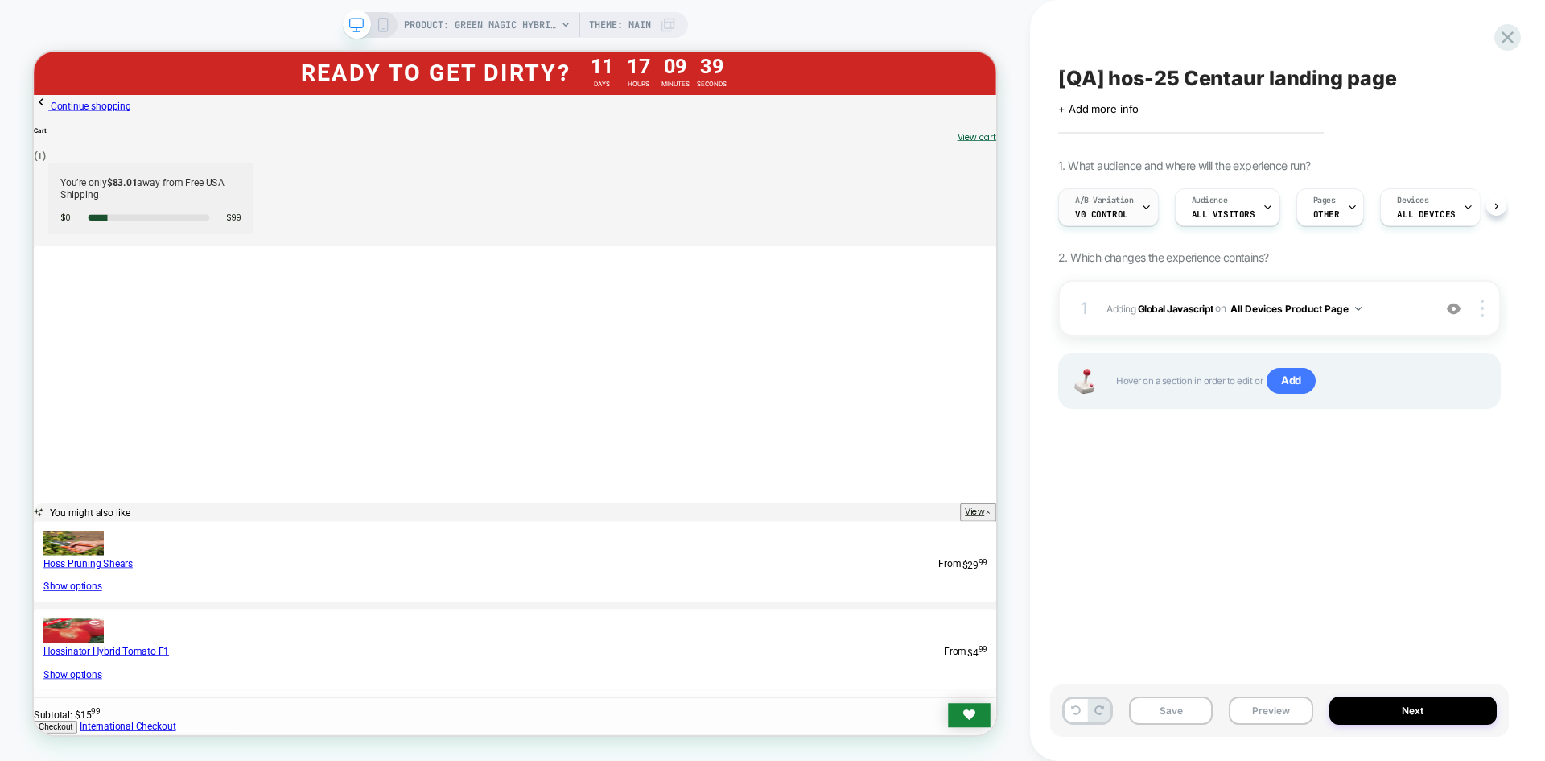
scroll to position [0, 1]
click at [1176, 307] on b "Global Javascript" at bounding box center [1176, 308] width 76 height 12
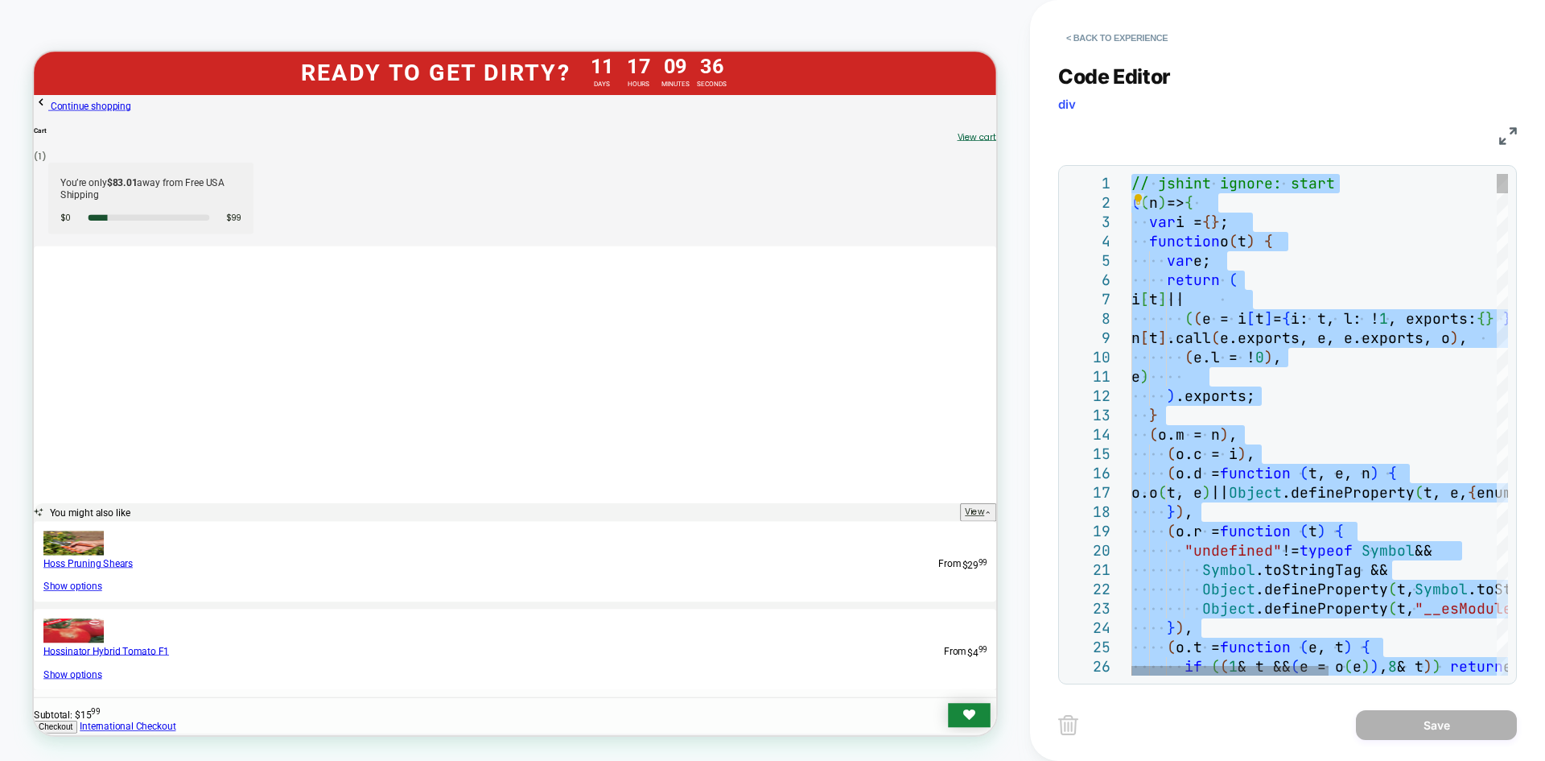
type textarea "**********"
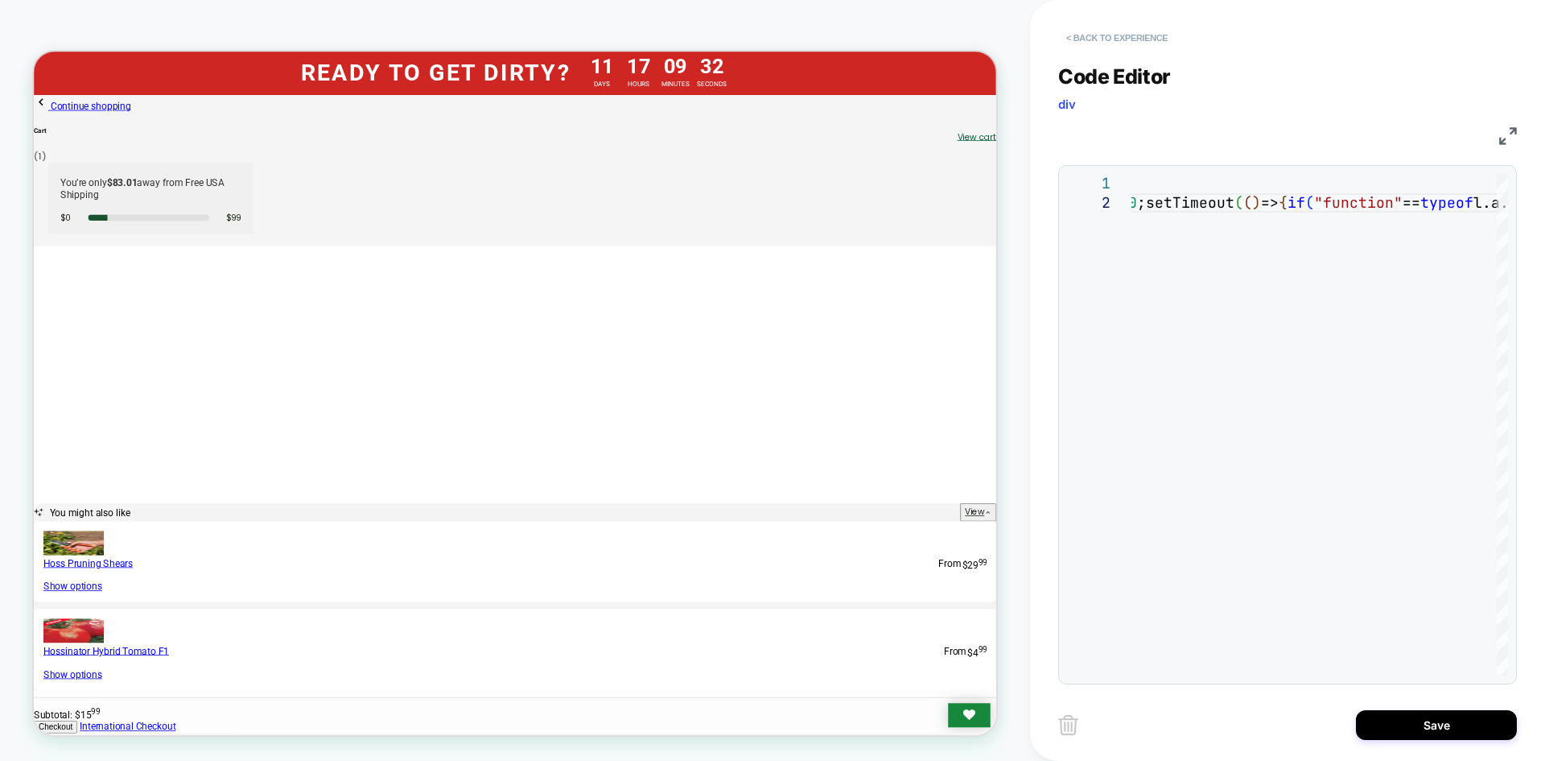
click at [1115, 39] on button "< Back to experience" at bounding box center [1117, 38] width 118 height 26
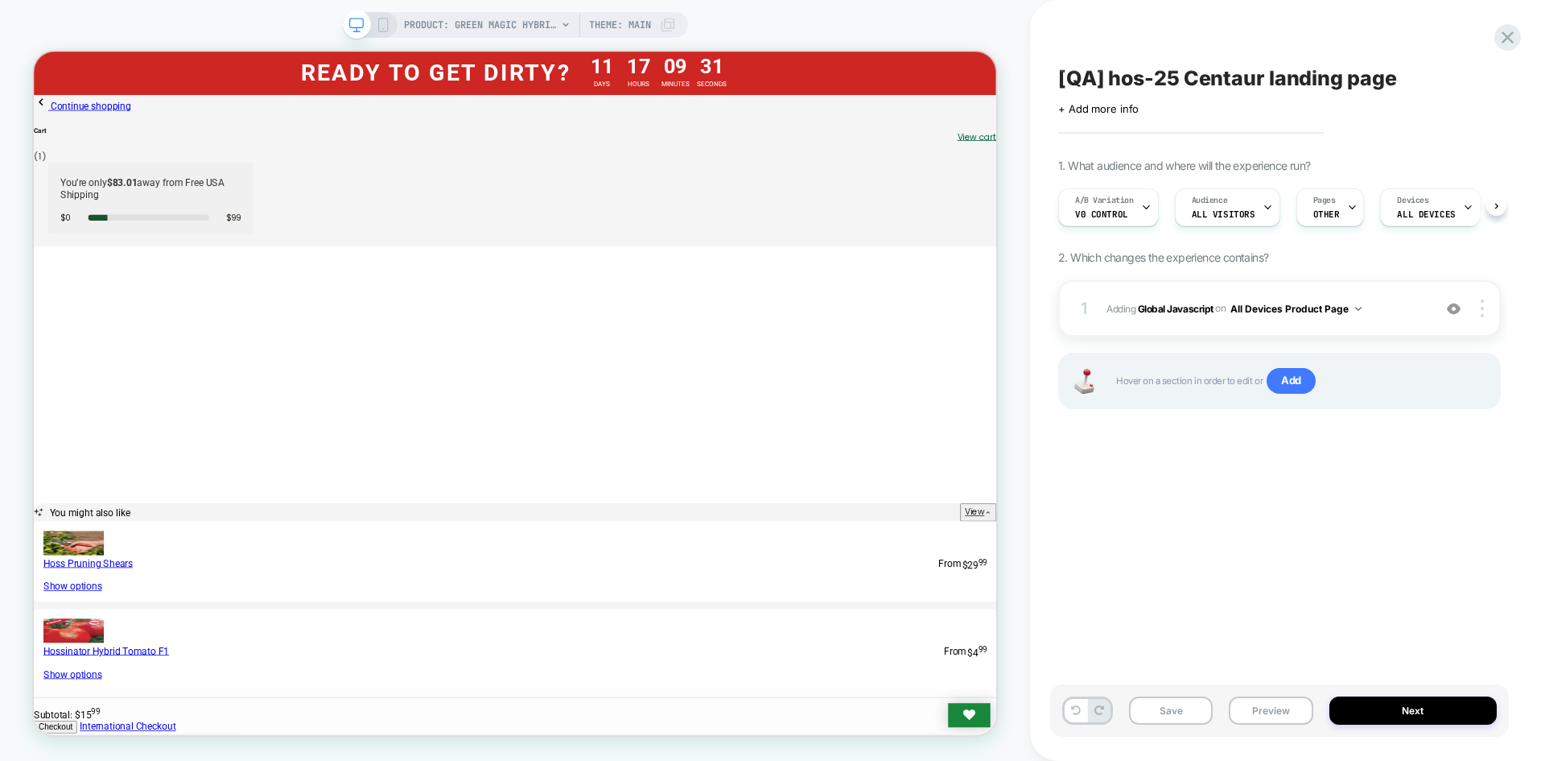
scroll to position [0, 1]
click at [1148, 301] on span "Adding Global Javascript on All Devices Product Page" at bounding box center [1266, 309] width 318 height 20
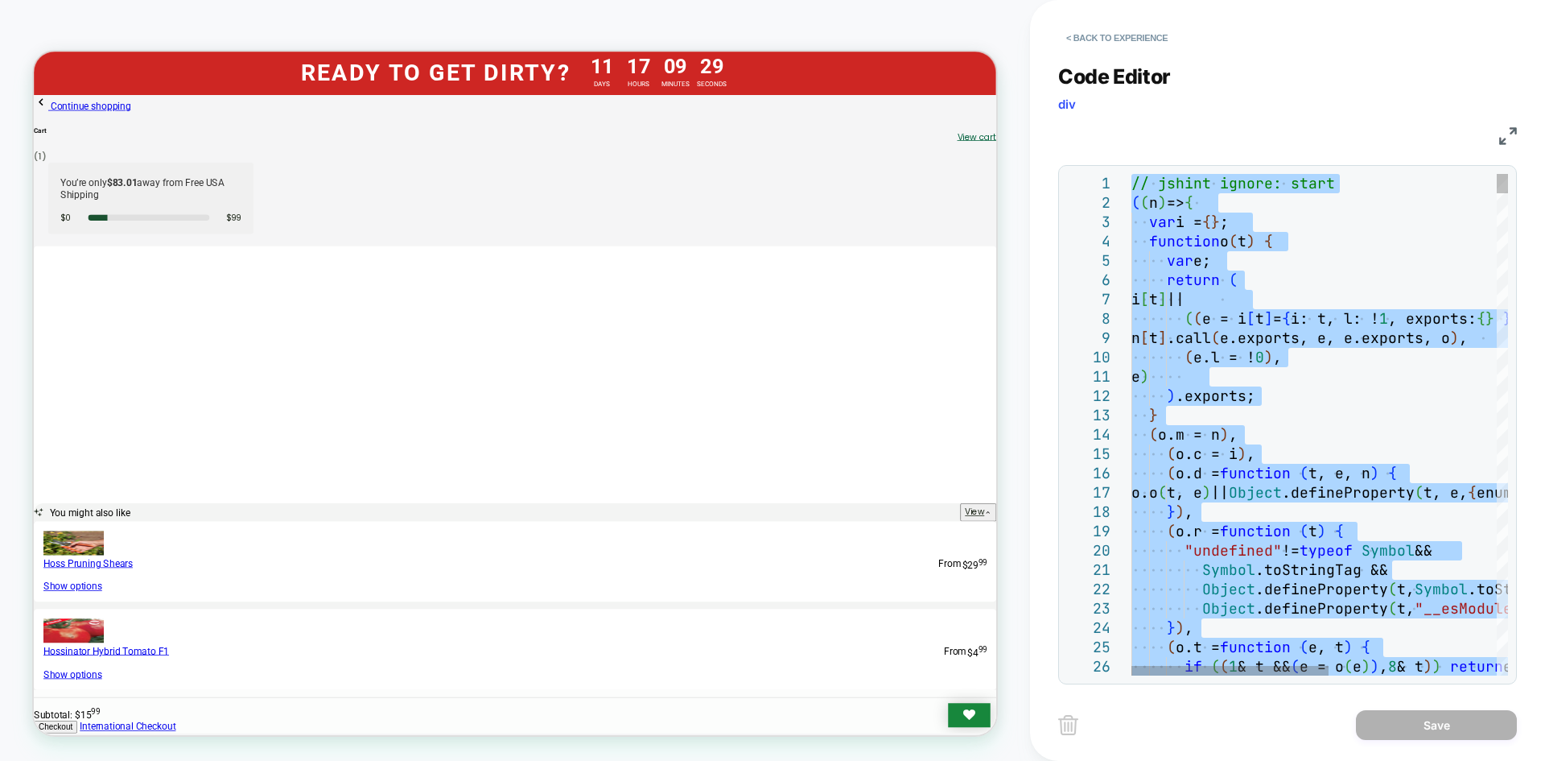
type textarea "**********"
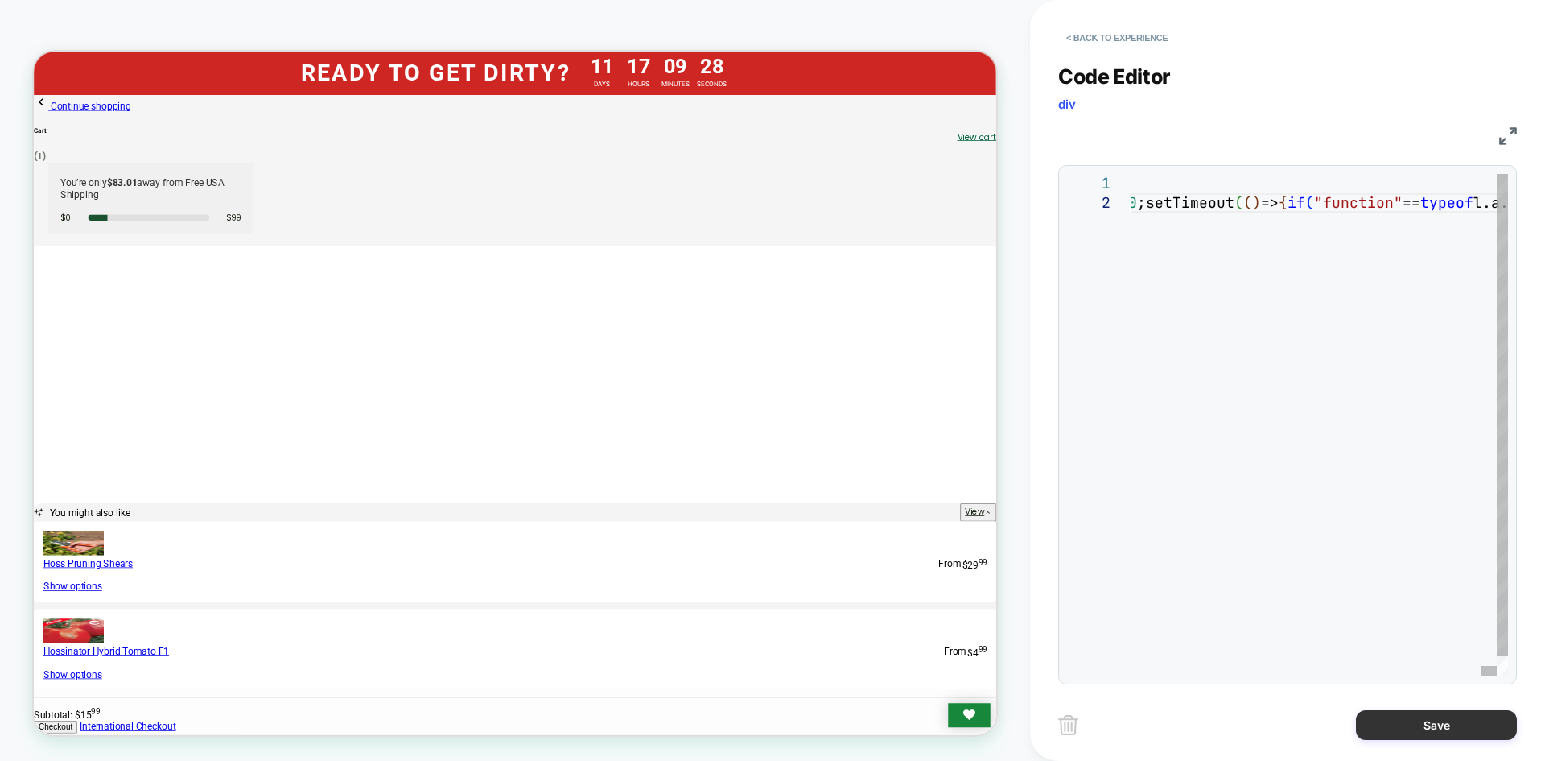
click at [1422, 728] on button "Save" at bounding box center [1436, 725] width 161 height 30
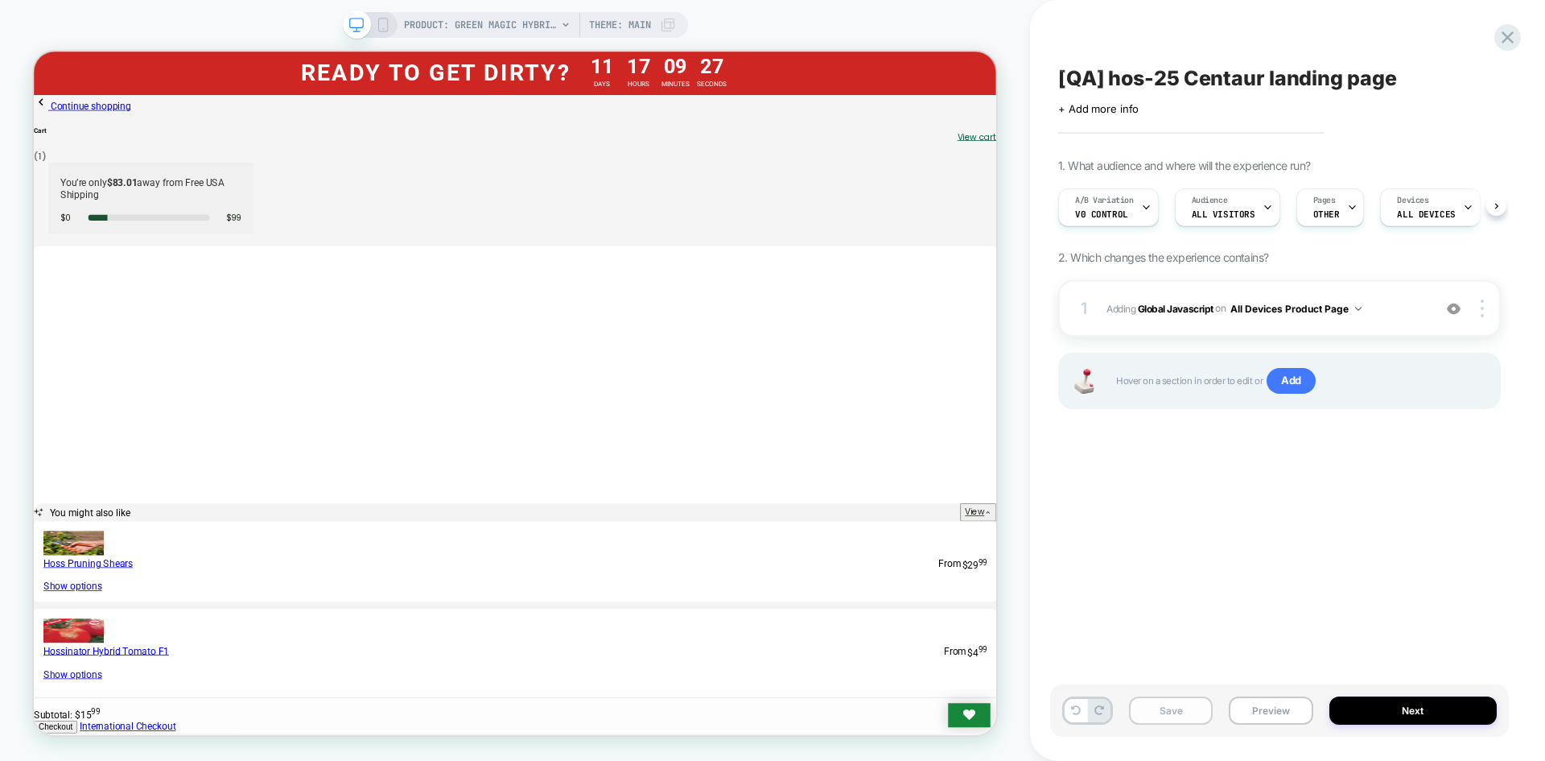
scroll to position [0, 1]
click at [1201, 720] on button "Save" at bounding box center [1171, 710] width 84 height 28
click at [1252, 718] on button "Preview" at bounding box center [1271, 710] width 84 height 28
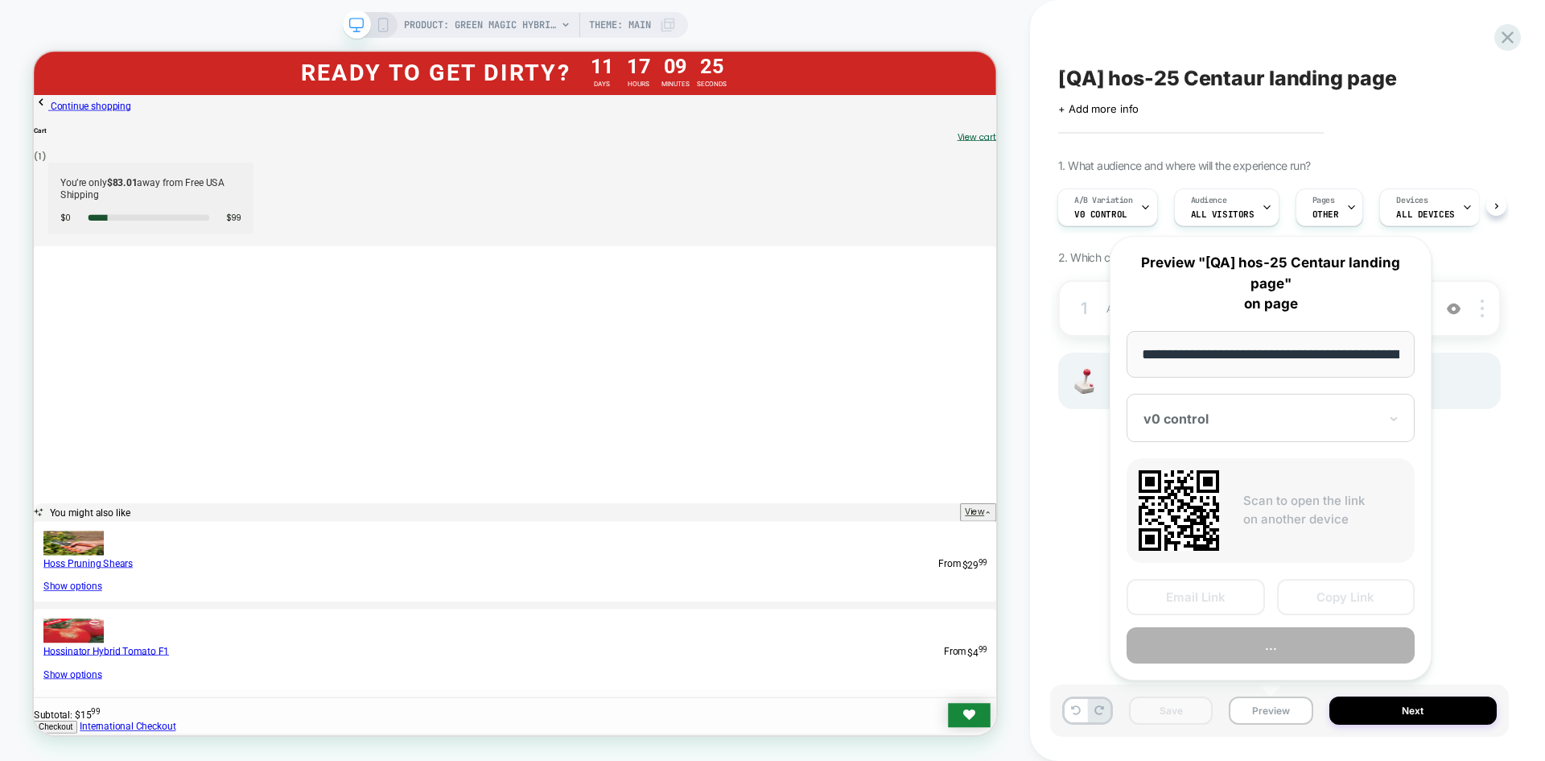
scroll to position [0, 212]
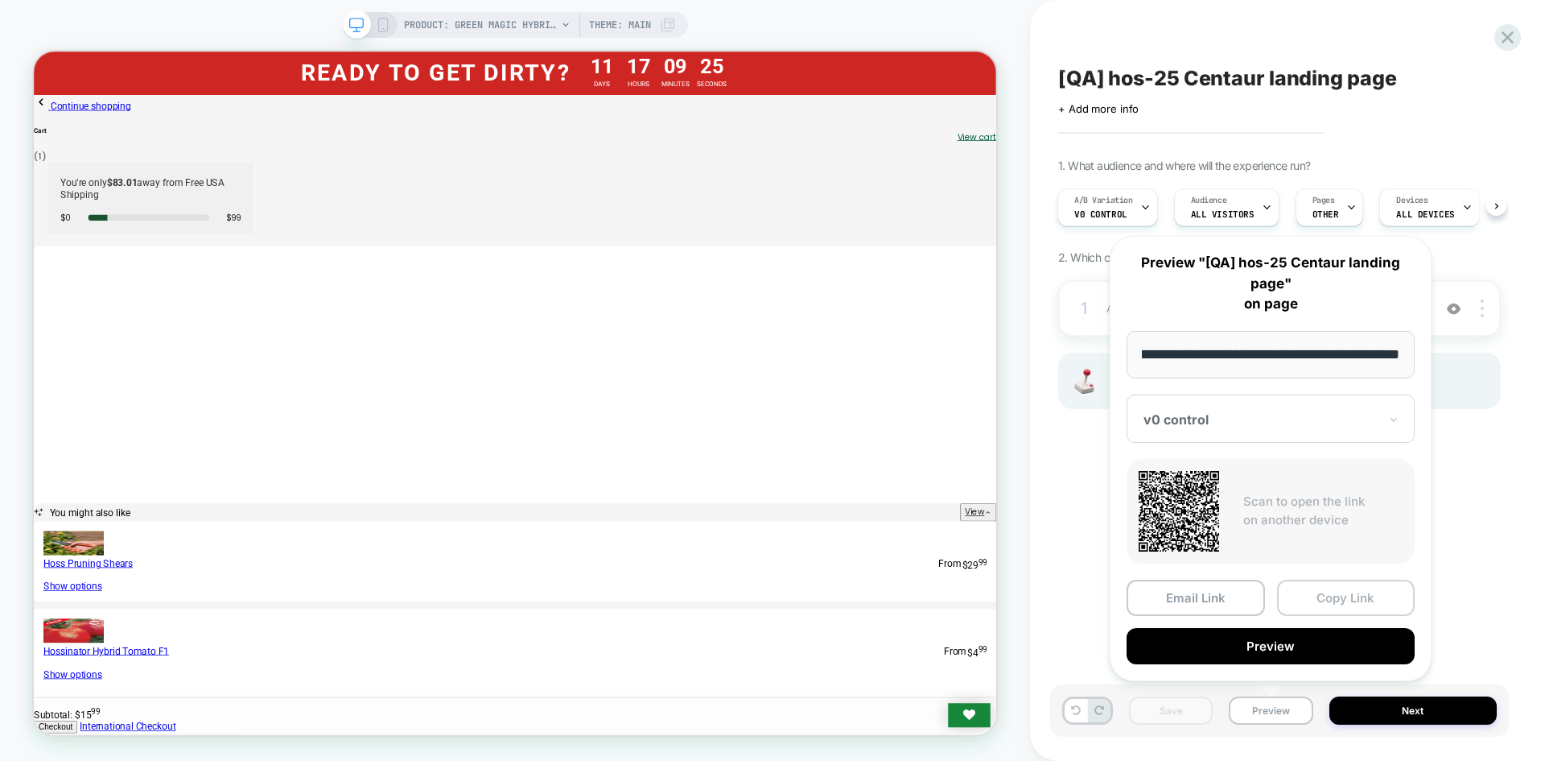
click at [1301, 596] on button "Copy Link" at bounding box center [1346, 597] width 138 height 36
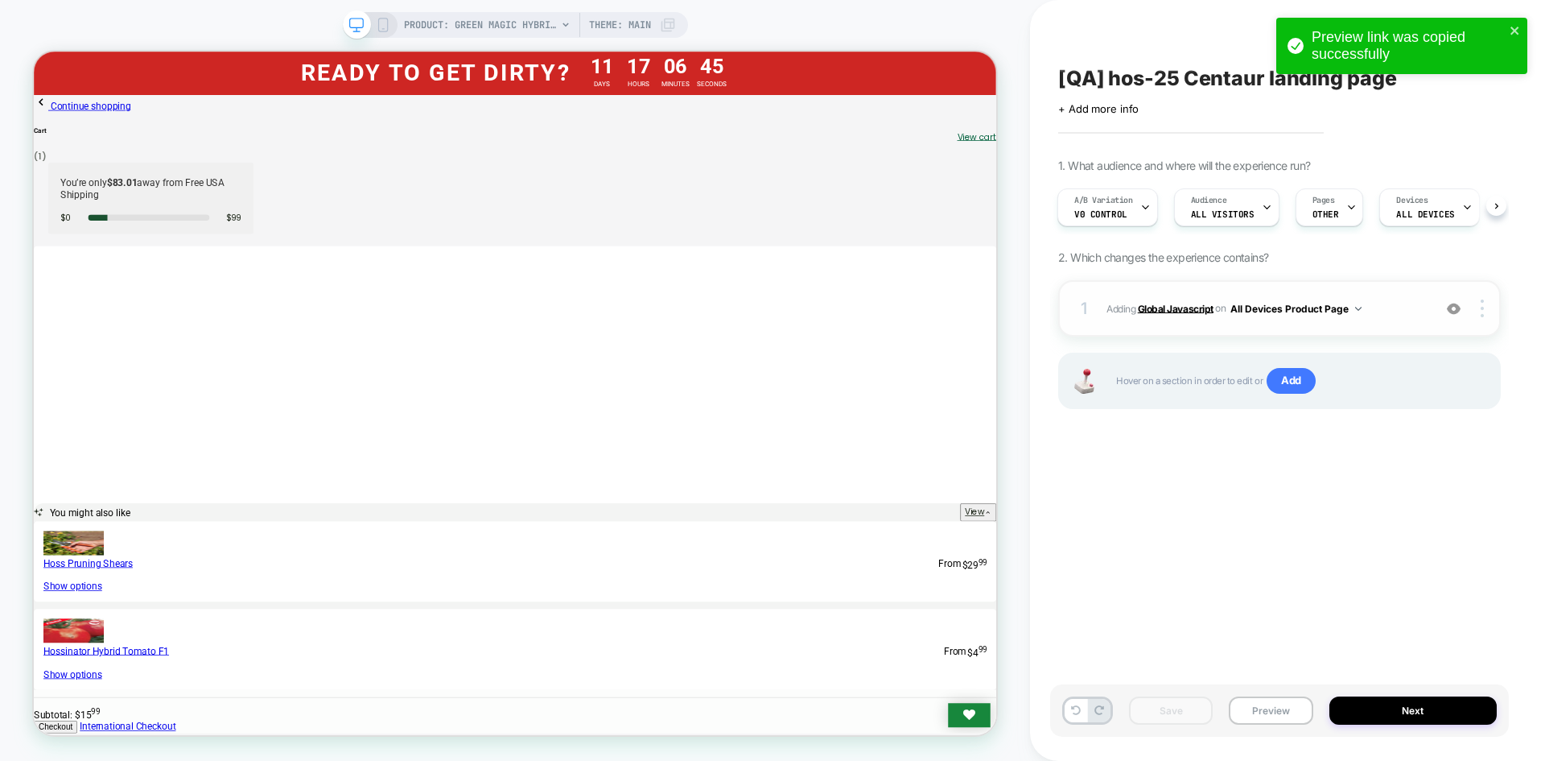
click at [1168, 311] on b "Global Javascript" at bounding box center [1176, 308] width 76 height 12
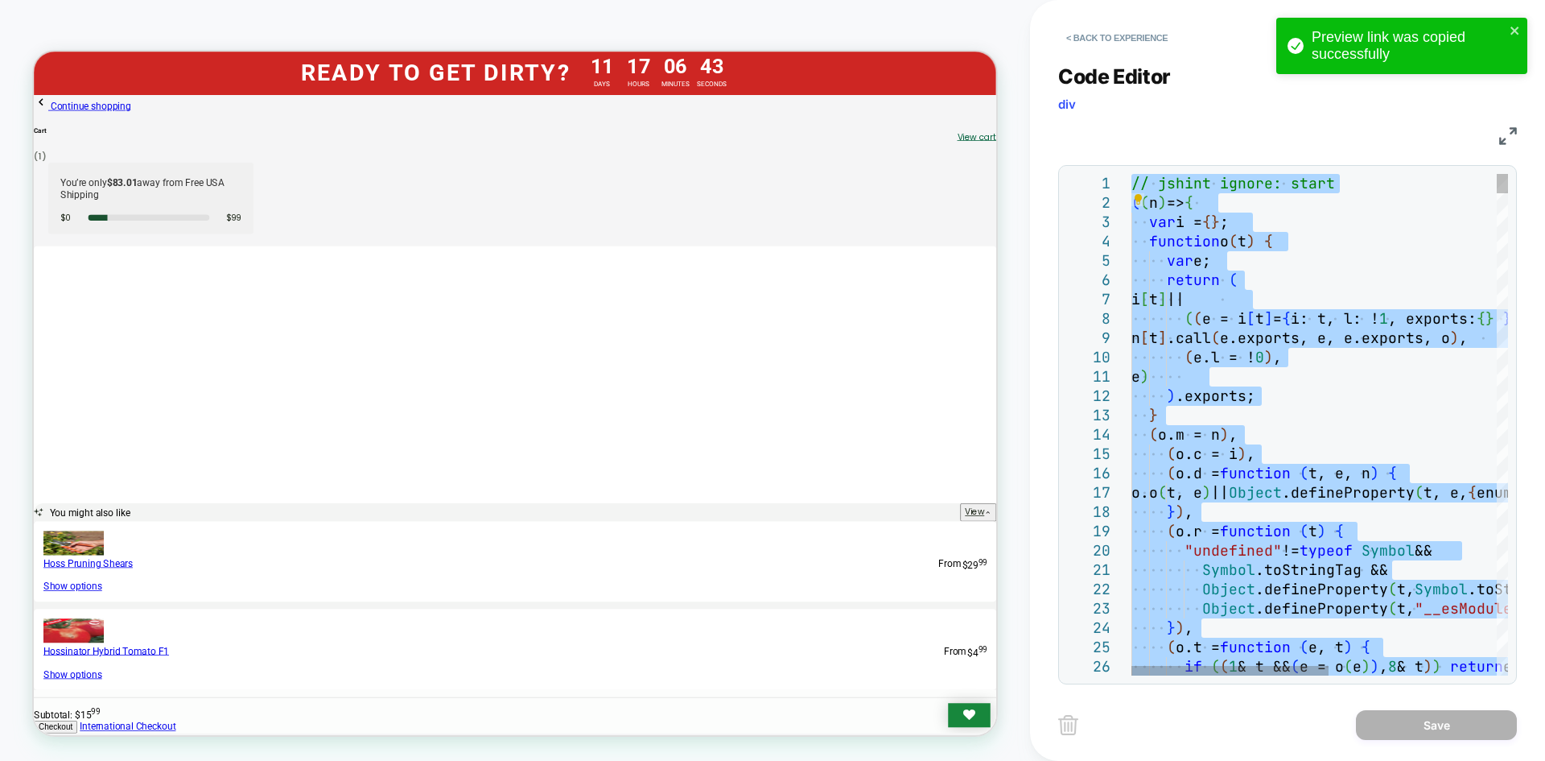
type textarea "**********"
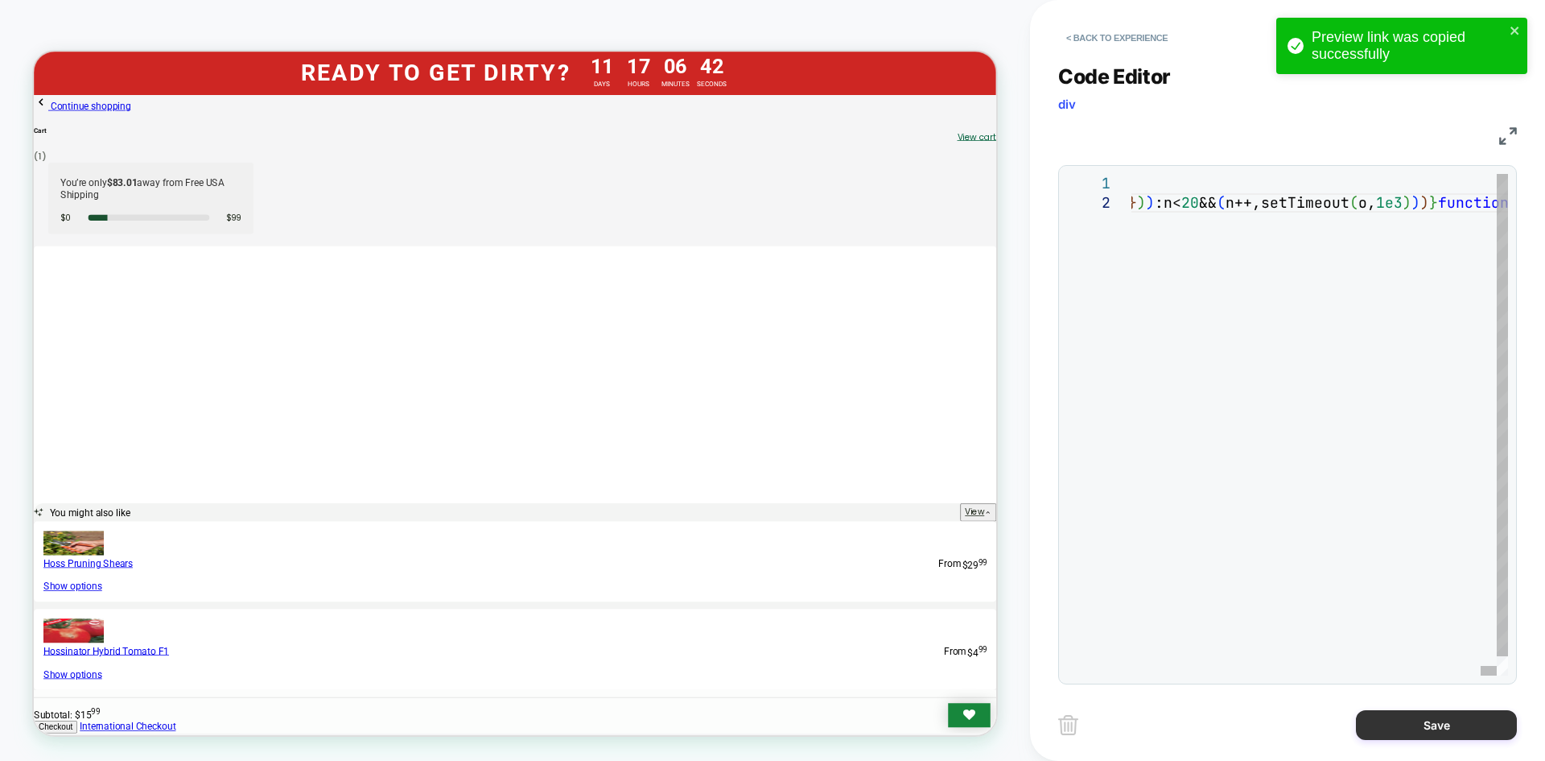
click at [1392, 724] on button "Save" at bounding box center [1436, 725] width 161 height 30
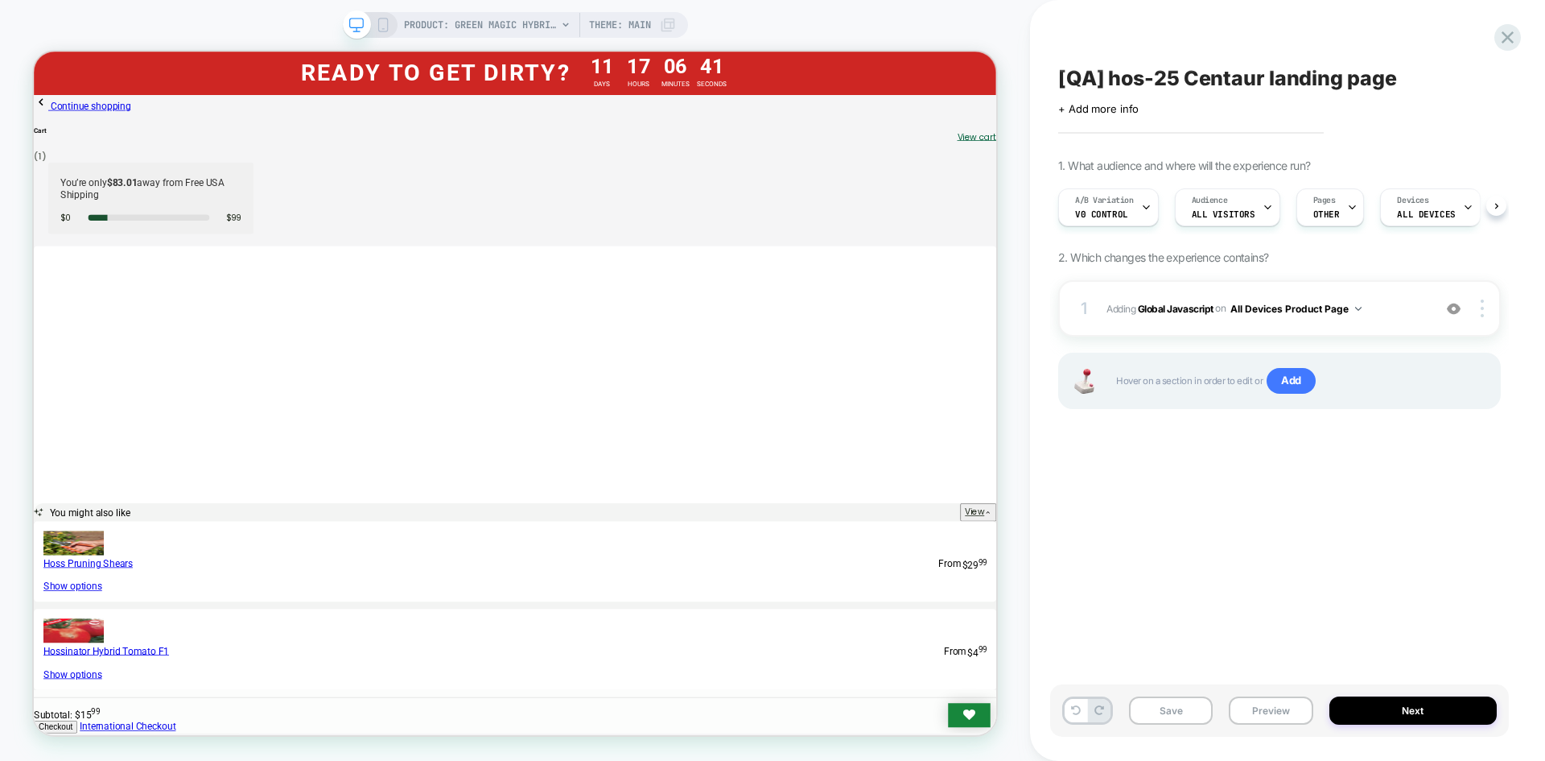
scroll to position [0, 1]
click at [1146, 715] on button "Save" at bounding box center [1171, 710] width 84 height 28
click at [1254, 712] on button "Preview" at bounding box center [1271, 710] width 84 height 28
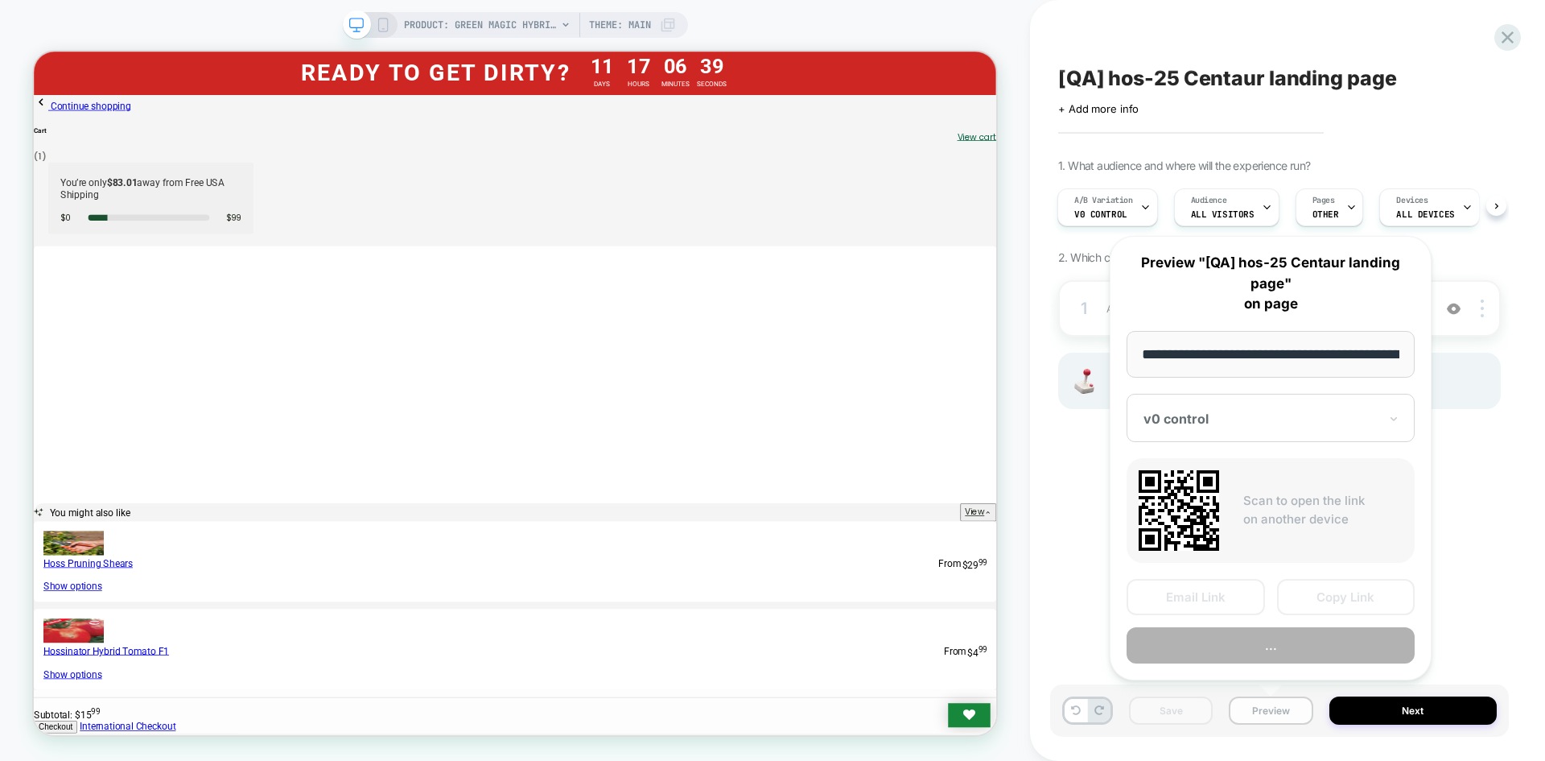
scroll to position [0, 212]
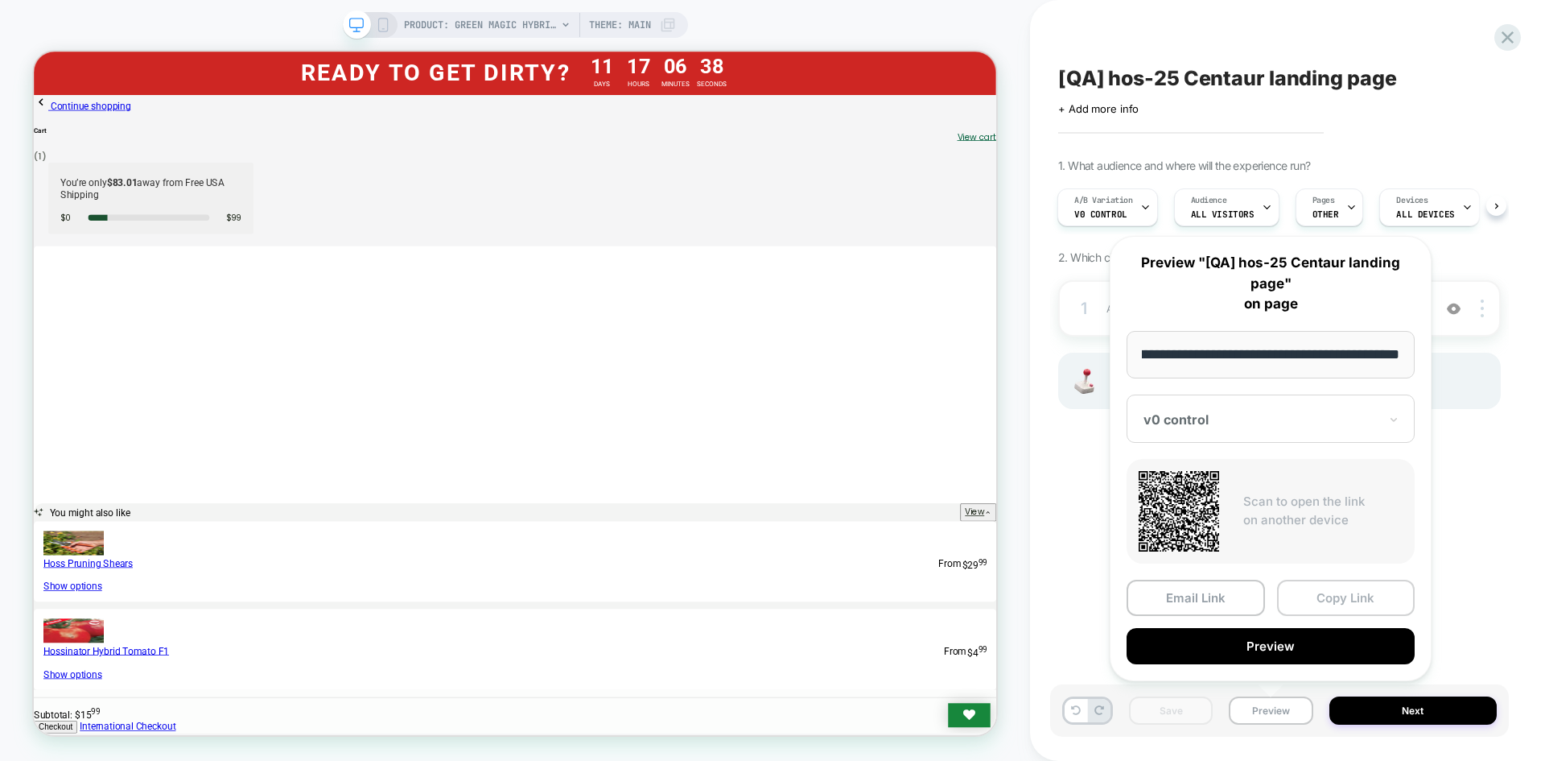
click at [1355, 605] on button "Copy Link" at bounding box center [1346, 597] width 138 height 36
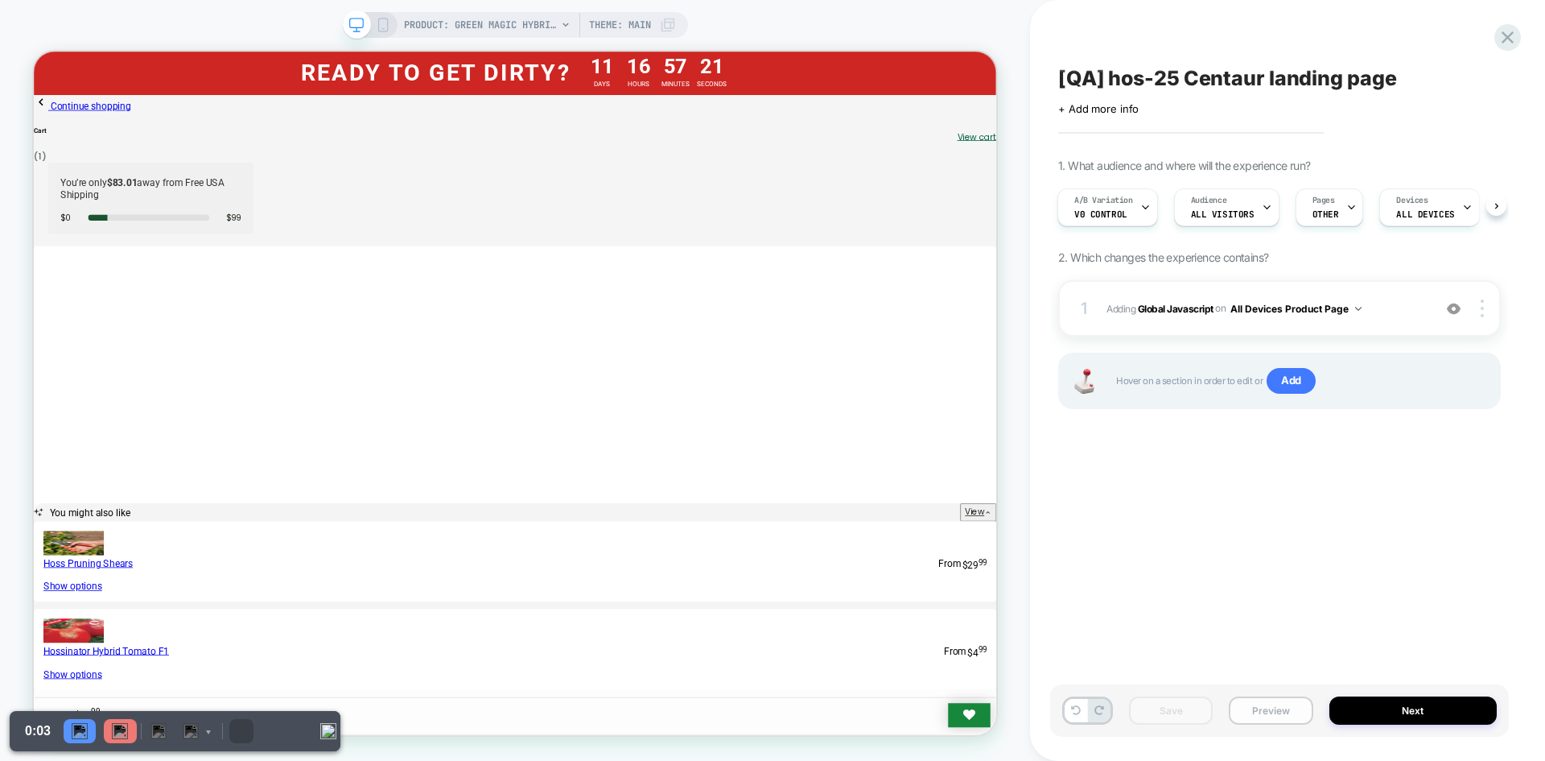
click at [1282, 705] on button "Preview" at bounding box center [1271, 710] width 84 height 28
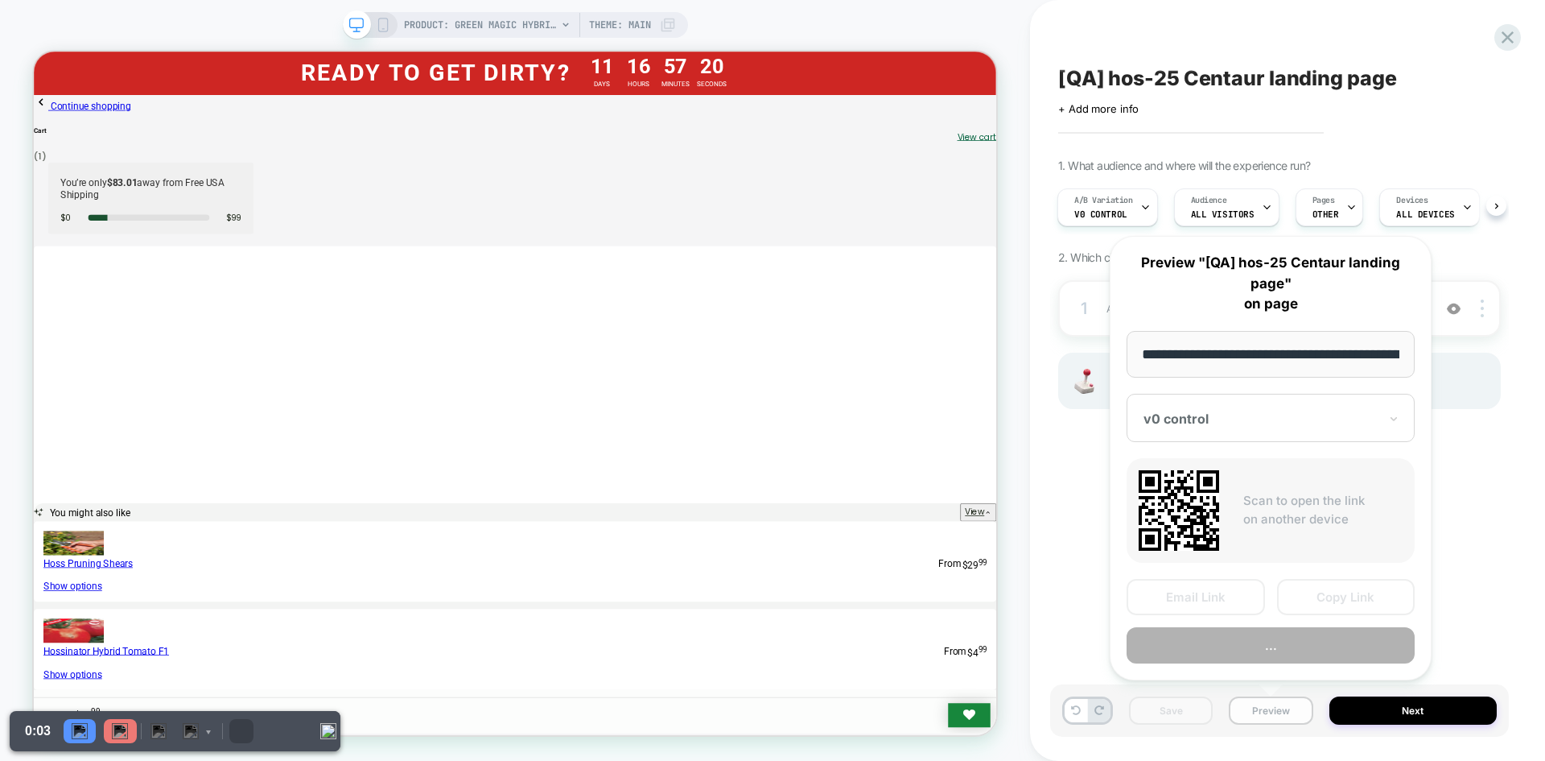
scroll to position [0, 212]
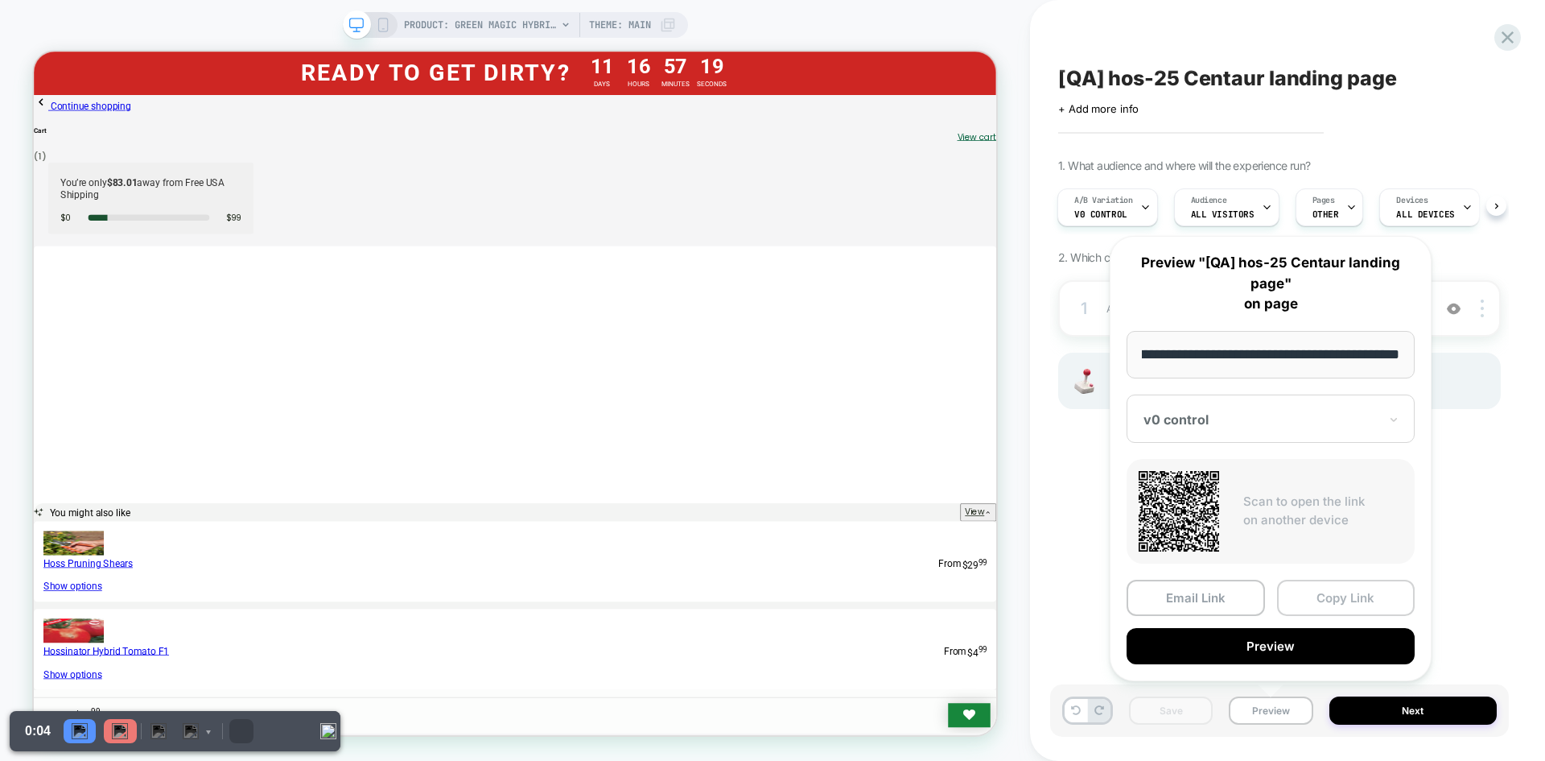
click at [1332, 598] on button "Copy Link" at bounding box center [1346, 597] width 138 height 36
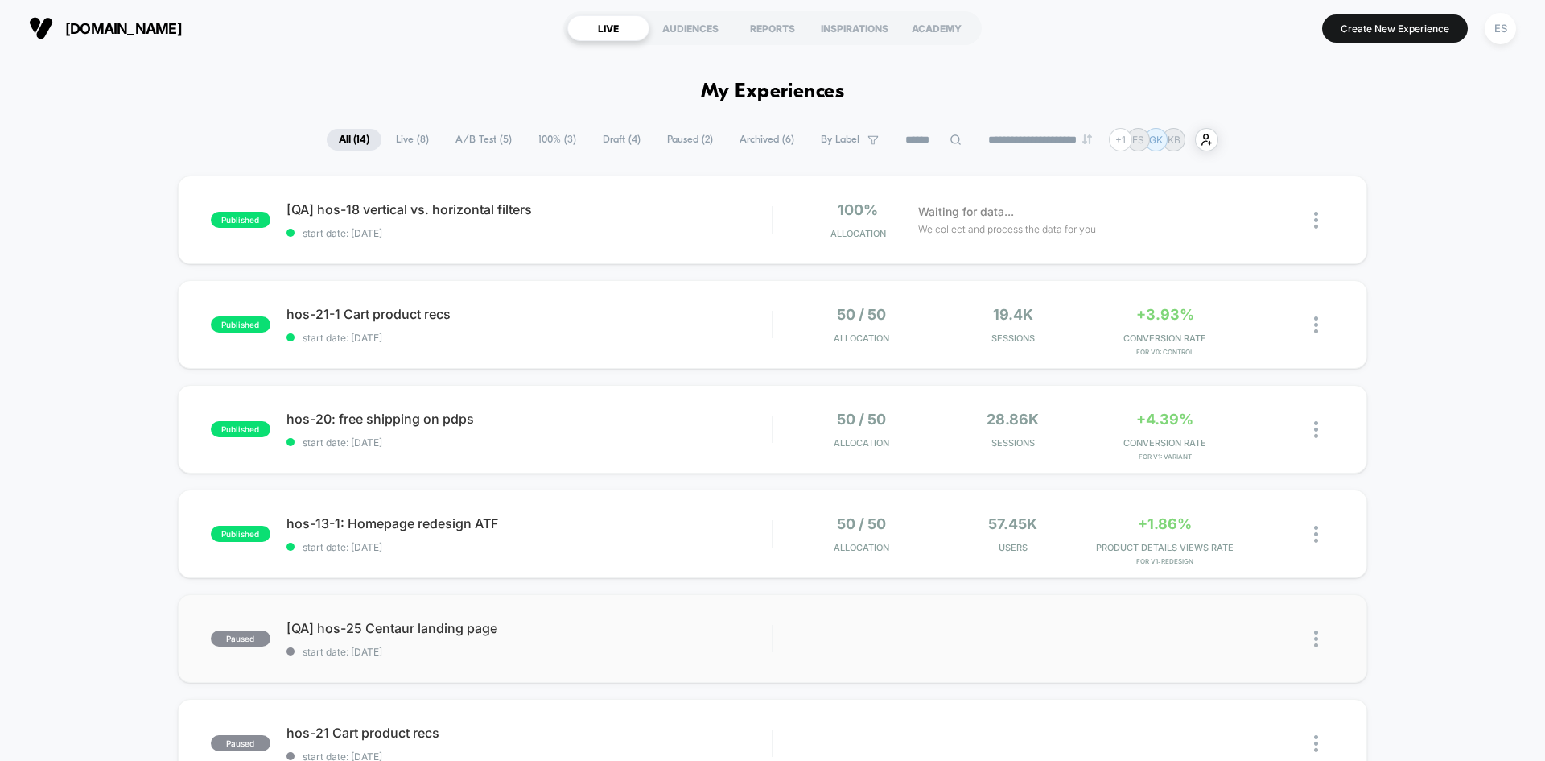
scroll to position [875, 0]
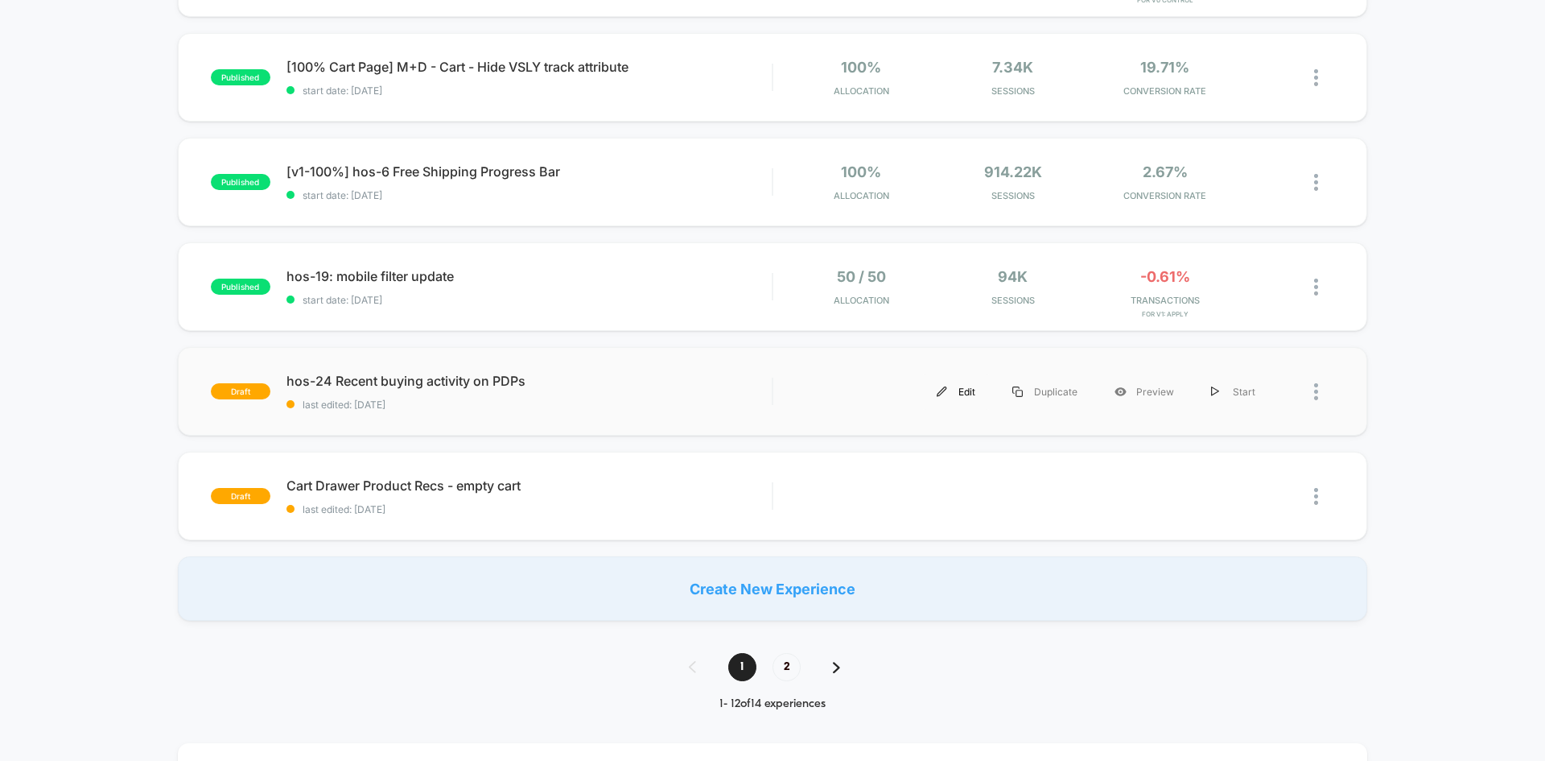
click at [959, 386] on div "Edit" at bounding box center [956, 391] width 76 height 36
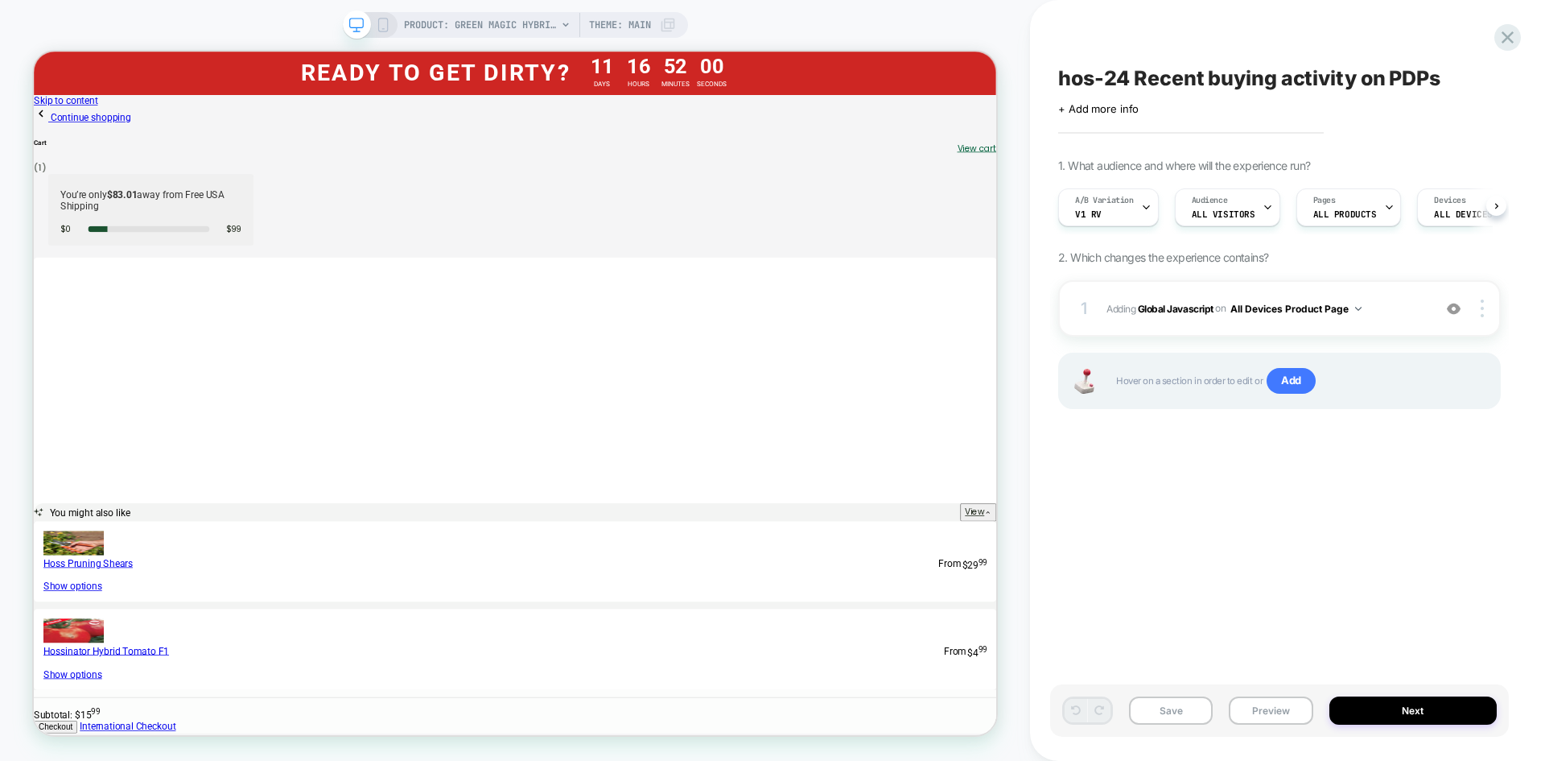
scroll to position [0, 1]
drag, startPoint x: 1260, startPoint y: 480, endPoint x: 1218, endPoint y: 416, distance: 76.1
click at [1258, 480] on div "hos-24 Recent buying activity on PDPs Click to edit experience details + Add mo…" at bounding box center [1279, 380] width 459 height 728
click at [1272, 662] on div "hos-24 Recent buying activity on PDPs Click to edit experience details + Add mo…" at bounding box center [1279, 380] width 459 height 728
click at [1201, 313] on b "Global Javascript" at bounding box center [1176, 308] width 76 height 12
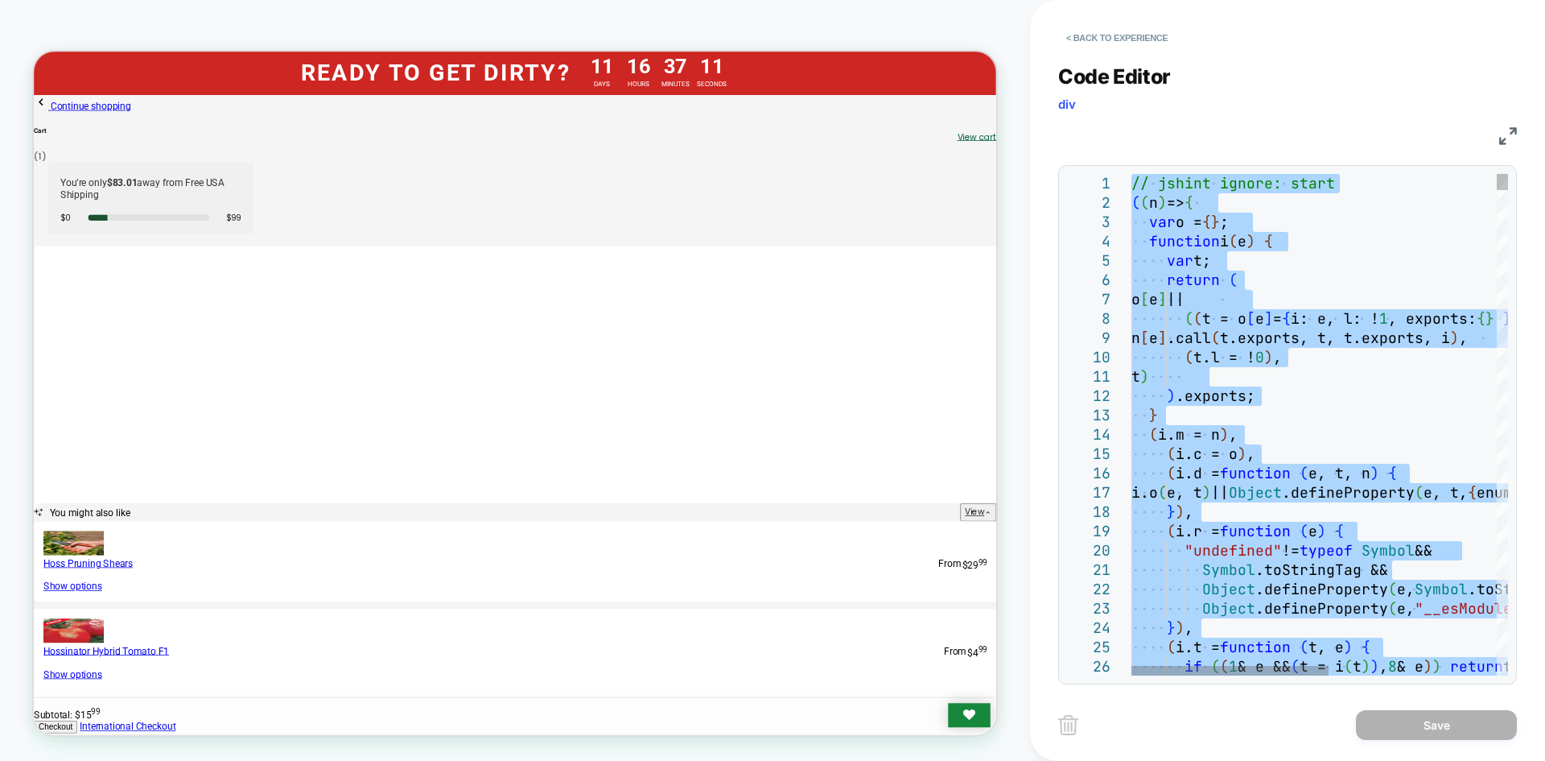
type textarea "**********"
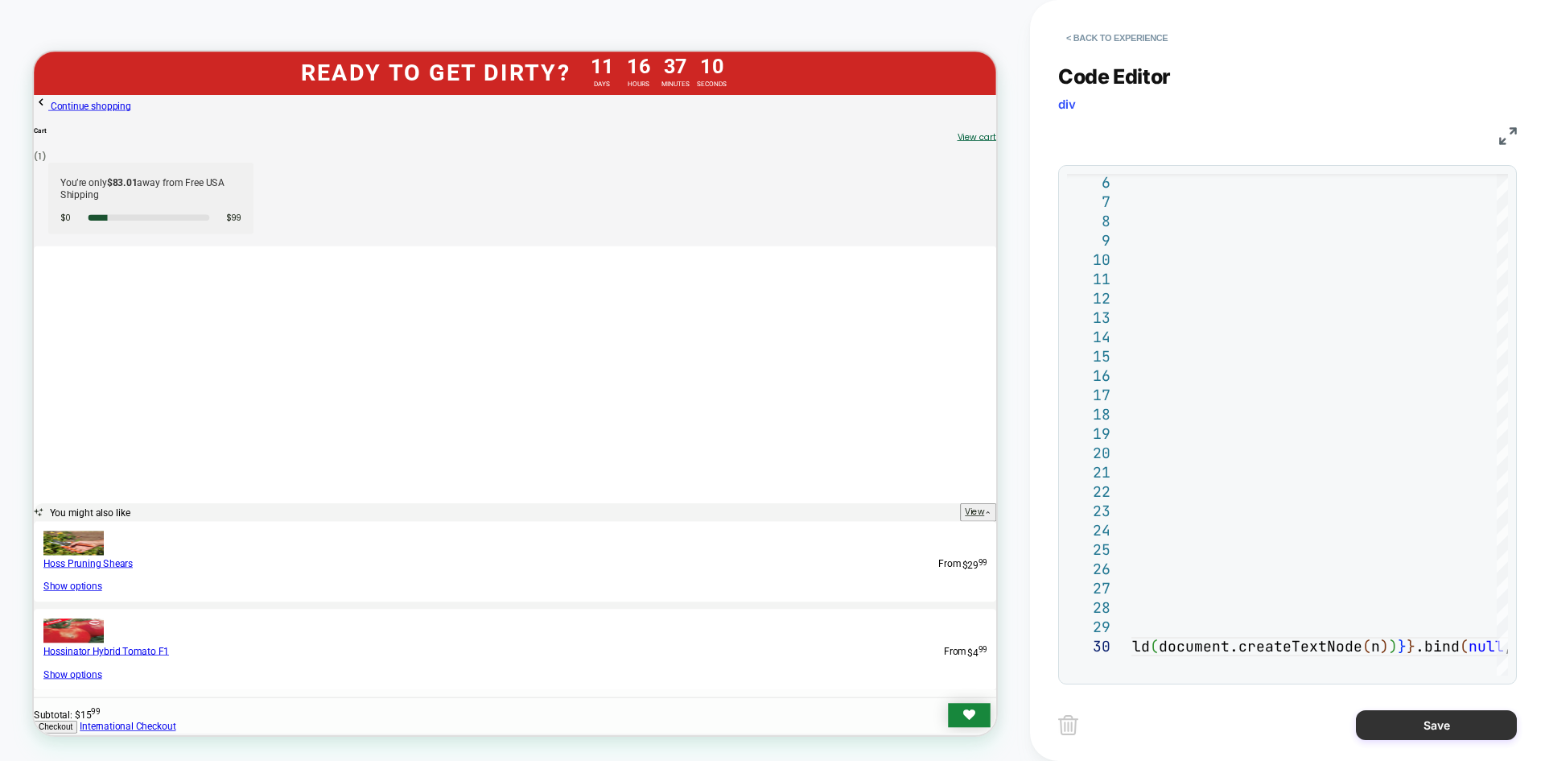
click at [1406, 731] on button "Save" at bounding box center [1436, 725] width 161 height 30
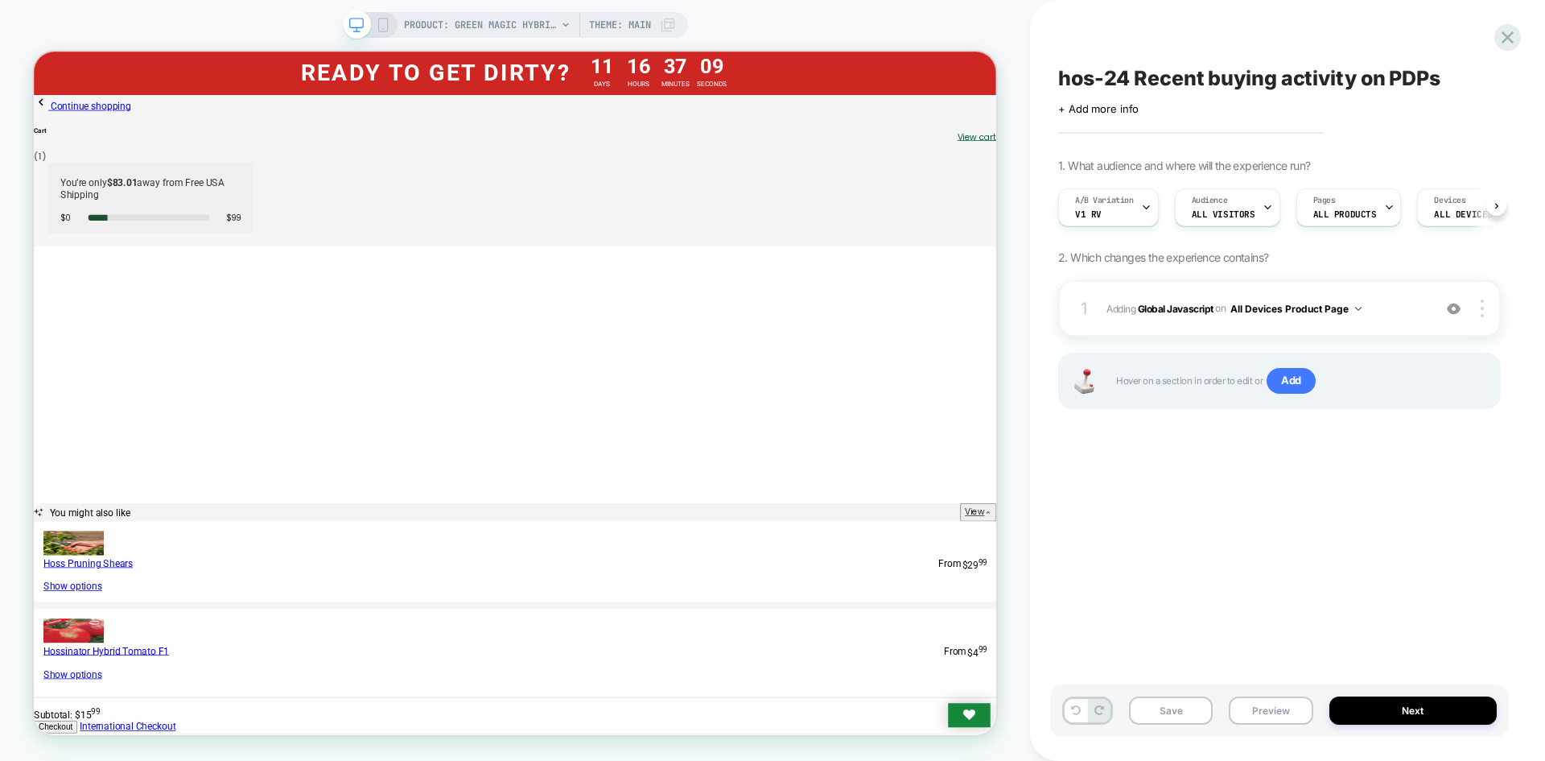
scroll to position [0, 1]
click at [1198, 720] on button "Save" at bounding box center [1171, 710] width 84 height 28
click at [1251, 704] on button "Preview" at bounding box center [1271, 710] width 84 height 28
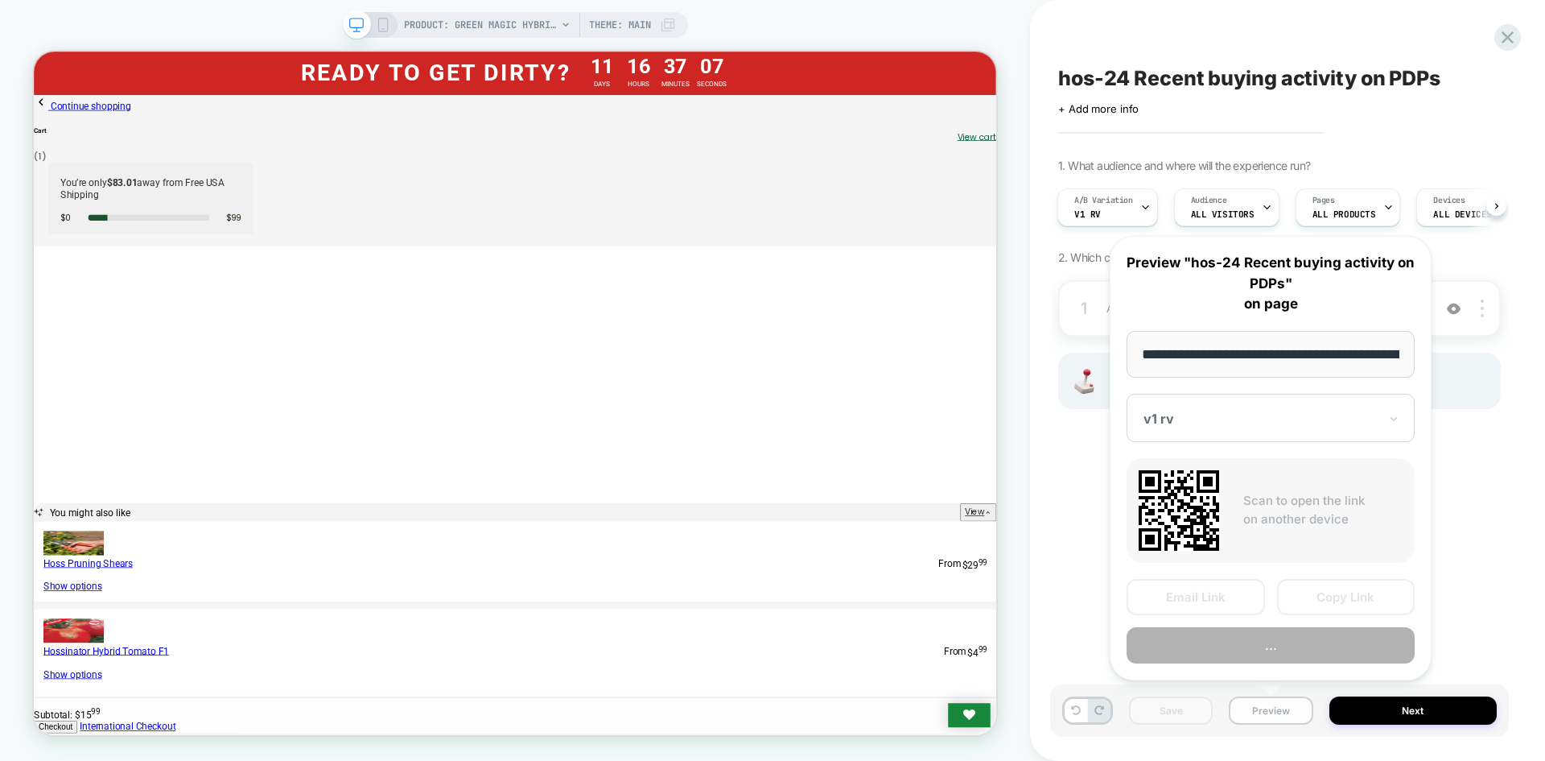
scroll to position [0, 212]
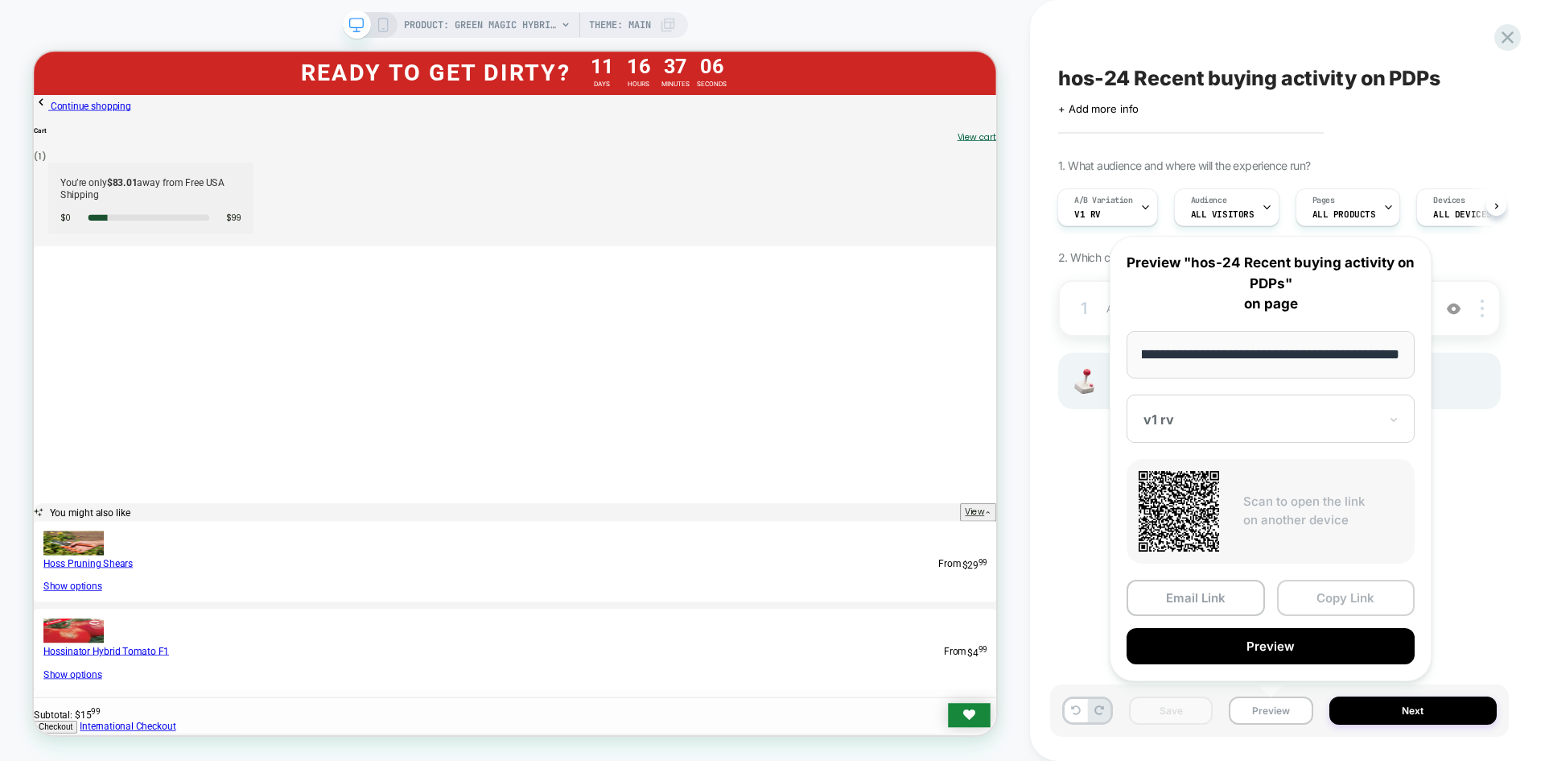
click at [1321, 600] on button "Copy Link" at bounding box center [1346, 597] width 138 height 36
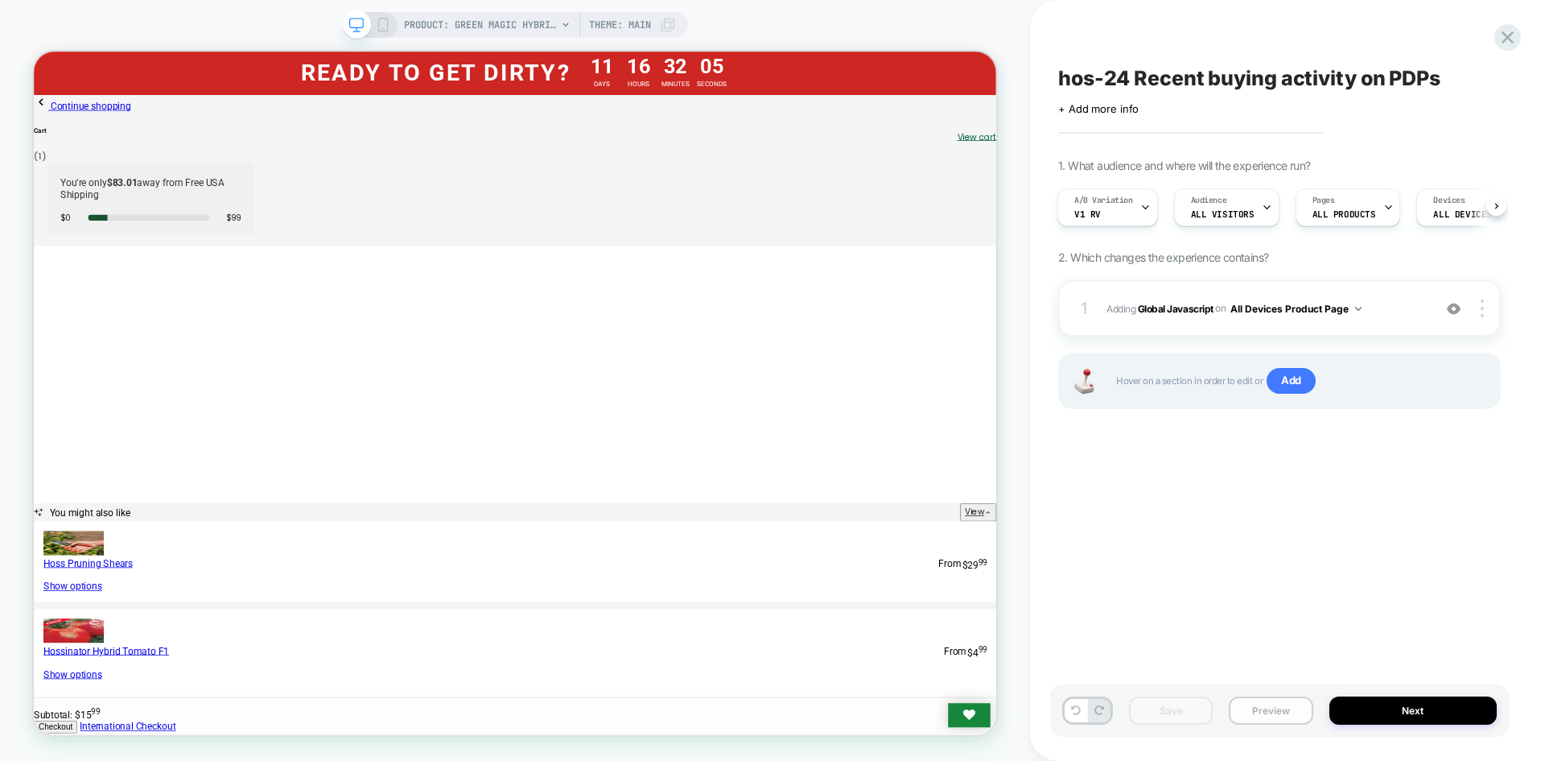
click at [1253, 700] on button "Preview" at bounding box center [1271, 710] width 84 height 28
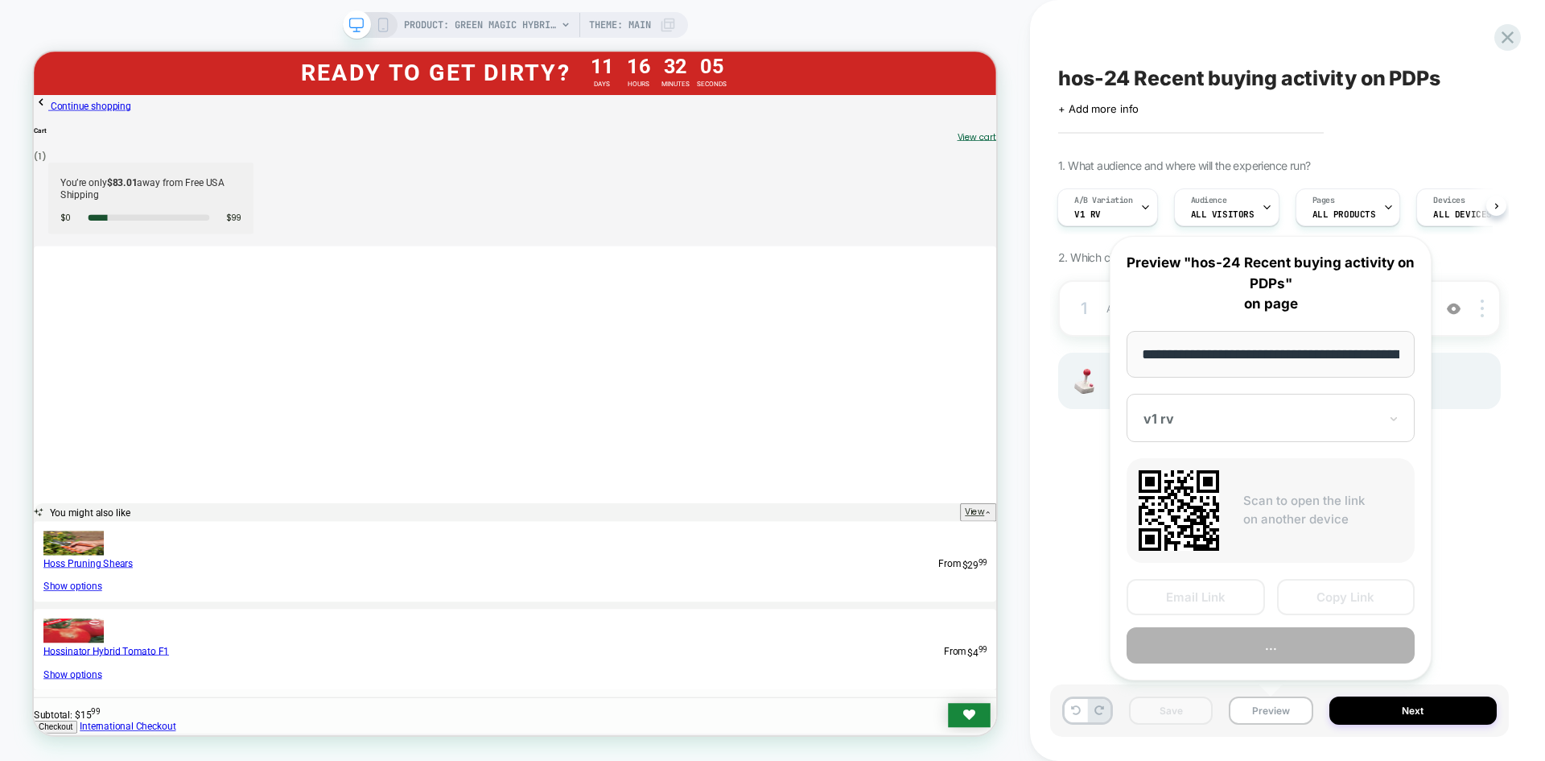
scroll to position [0, 212]
click at [1315, 602] on button "Copy Link" at bounding box center [1346, 597] width 138 height 36
